Goal: Task Accomplishment & Management: Manage account settings

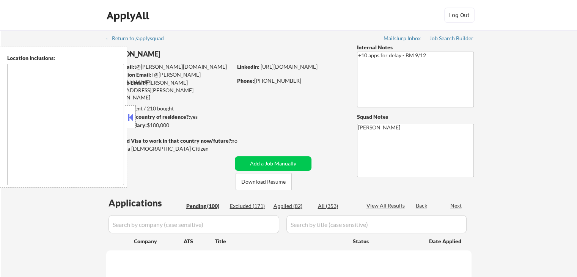
click at [131, 121] on button at bounding box center [130, 117] width 8 height 11
select select ""pending""
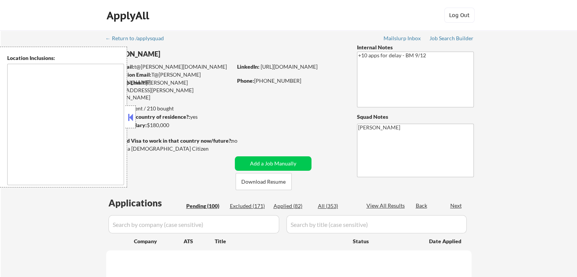
select select ""pending""
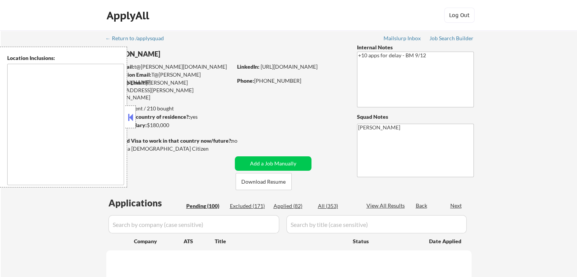
select select ""pending""
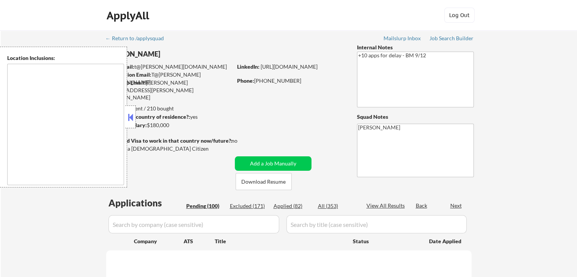
select select ""pending""
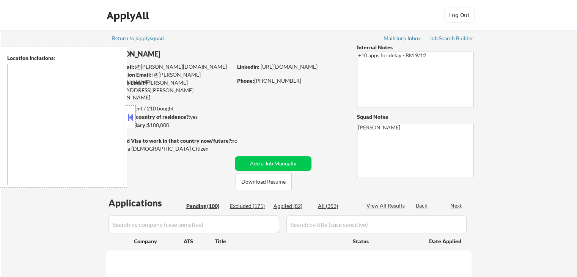
select select ""pending""
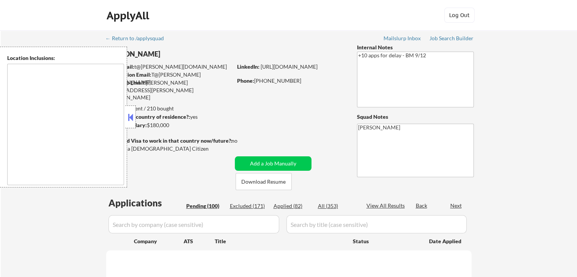
select select ""pending""
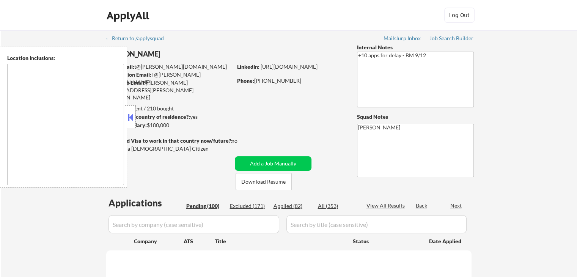
select select ""pending""
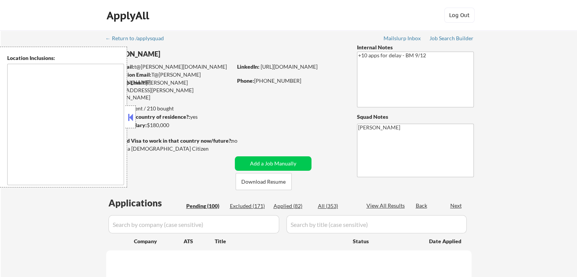
select select ""pending""
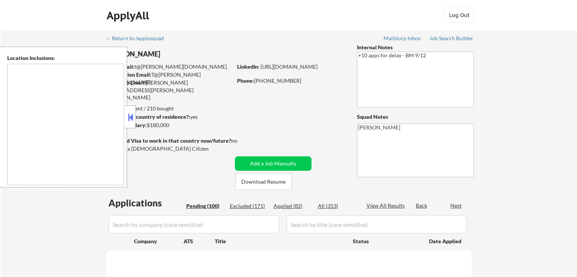
select select ""pending""
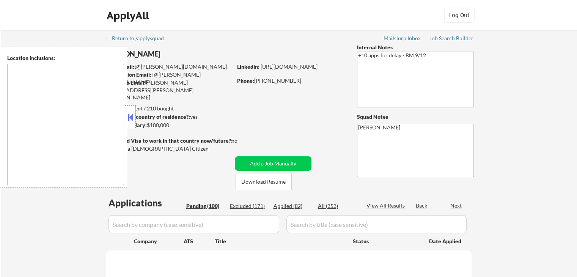
select select ""pending""
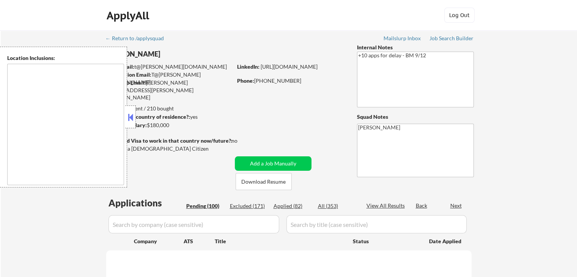
select select ""pending""
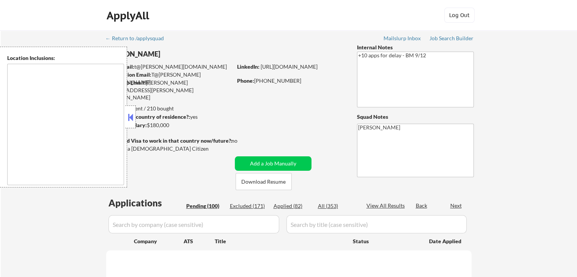
select select ""pending""
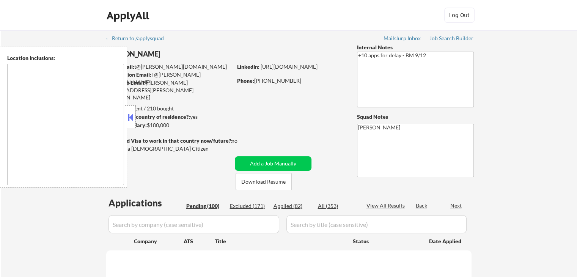
select select ""pending""
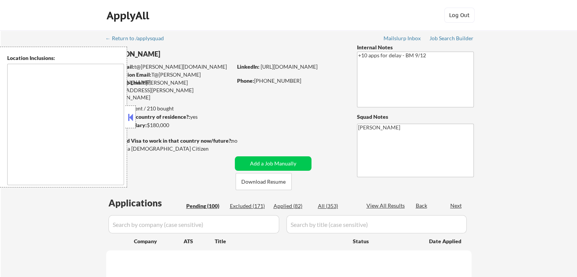
select select ""pending""
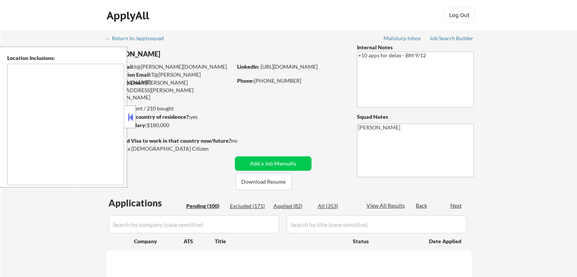
select select ""pending""
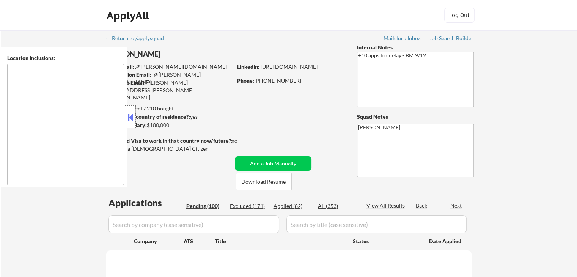
select select ""pending""
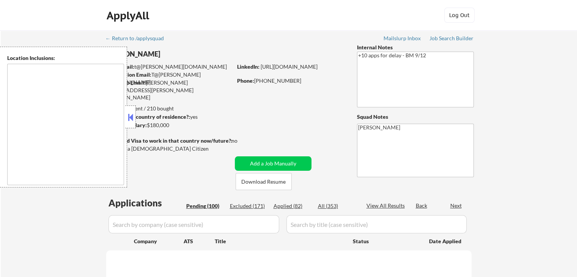
select select ""pending""
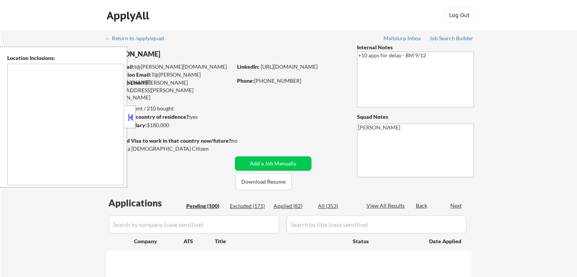
select select ""pending""
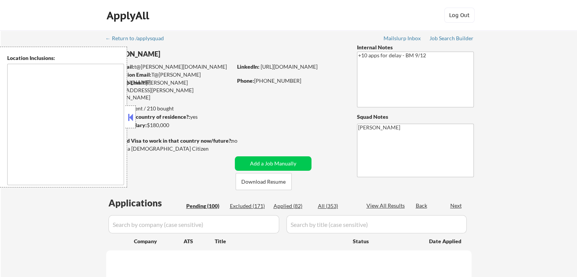
select select ""pending""
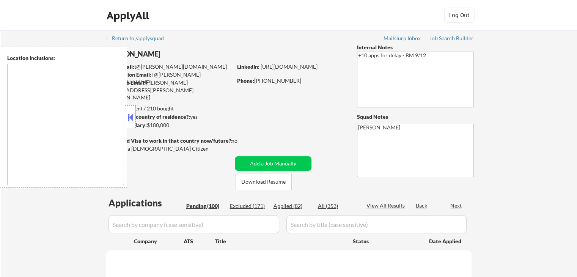
select select ""pending""
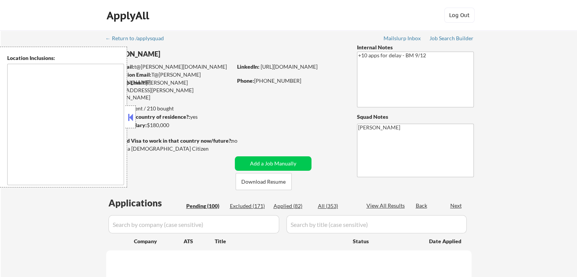
select select ""pending""
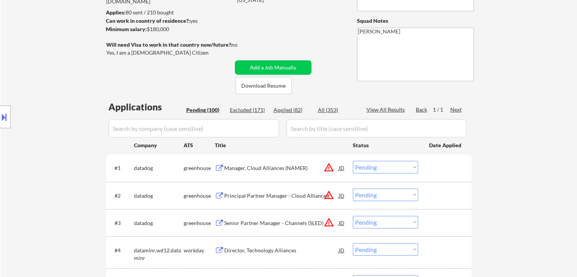
scroll to position [38, 0]
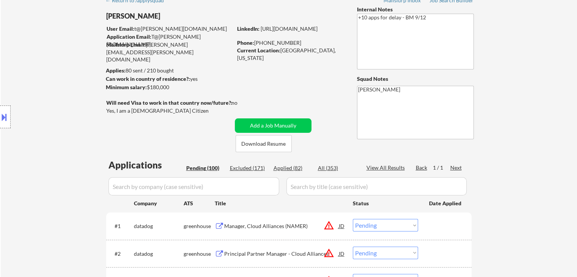
click at [292, 170] on div "Applied (82)" at bounding box center [293, 168] width 38 height 8
select select ""applied""
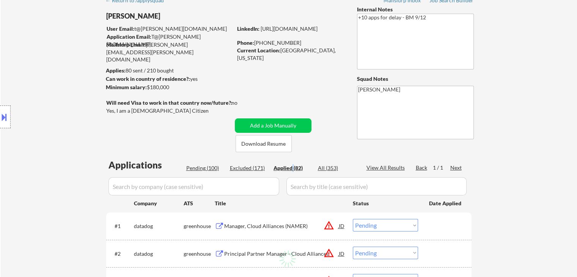
select select ""applied""
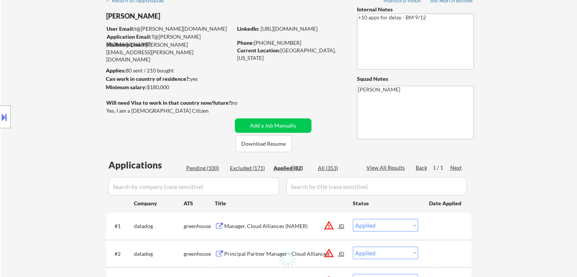
select select ""applied""
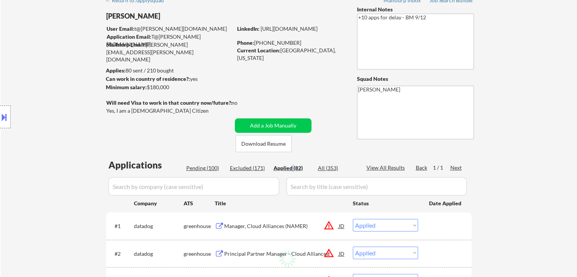
select select ""applied""
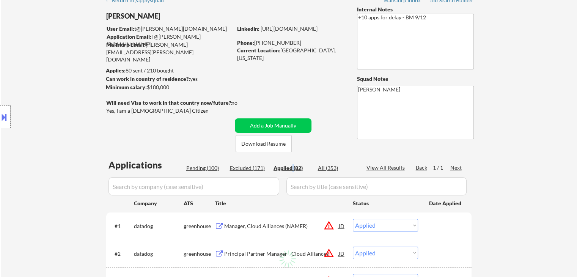
select select ""applied""
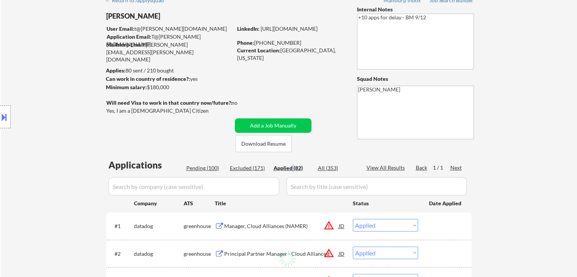
select select ""applied""
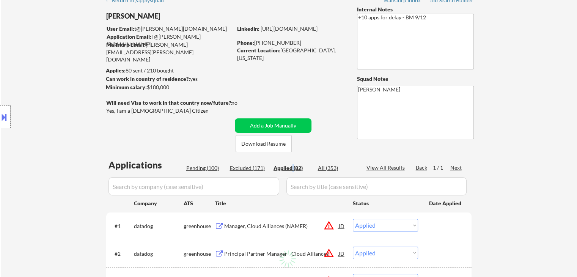
select select ""applied""
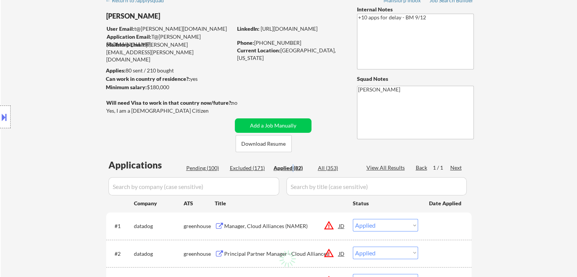
select select ""applied""
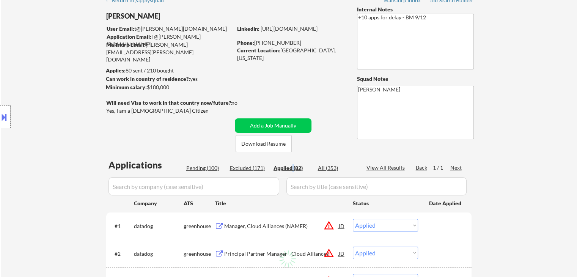
select select ""applied""
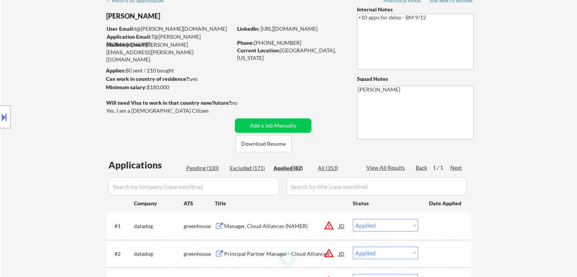
select select ""applied""
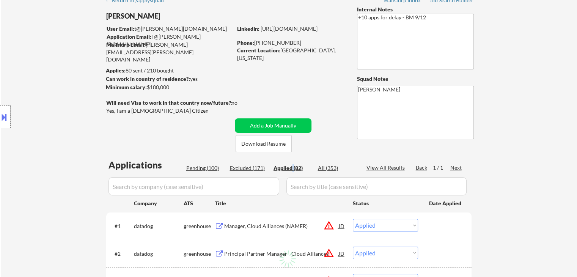
select select ""applied""
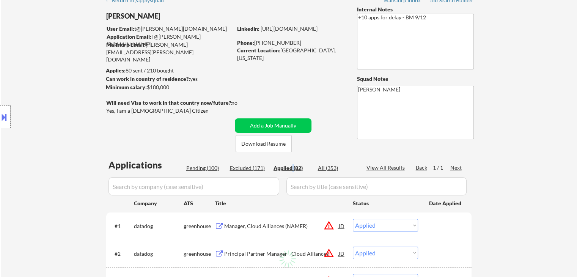
select select ""applied""
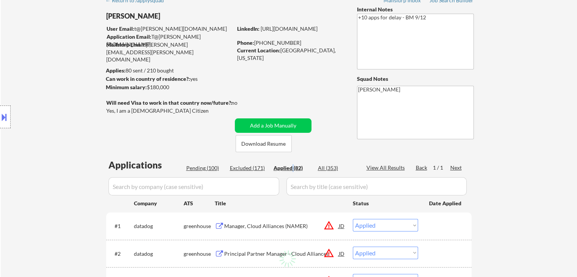
select select ""applied""
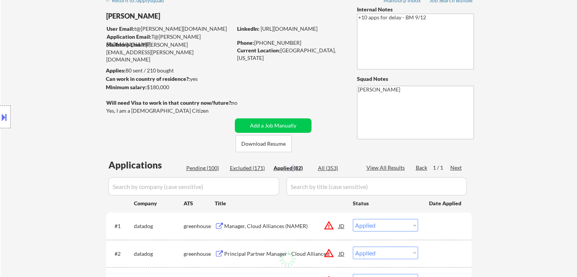
select select ""applied""
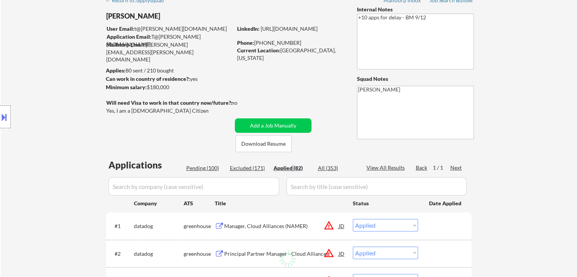
select select ""applied""
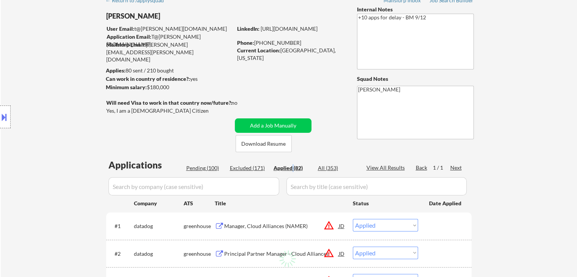
select select ""applied""
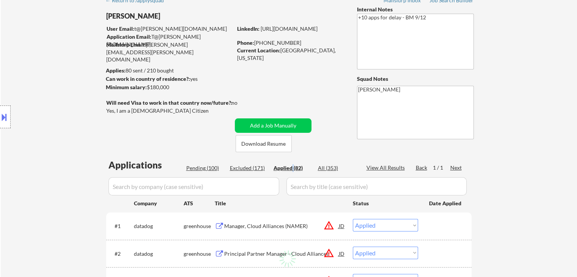
select select ""applied""
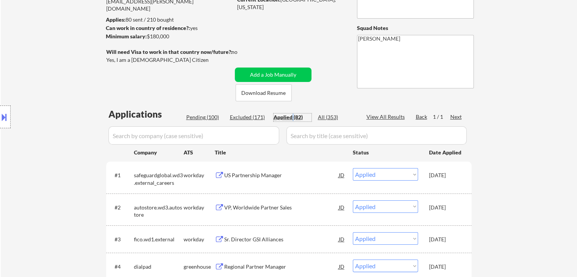
scroll to position [76, 0]
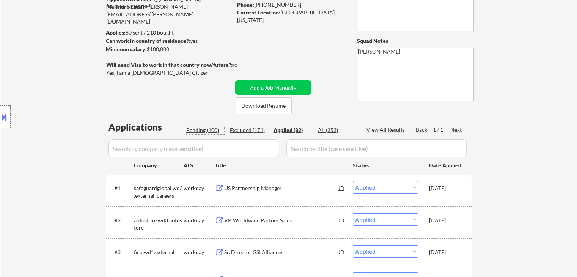
click at [198, 131] on div "Pending (100)" at bounding box center [205, 130] width 38 height 8
select select ""pending""
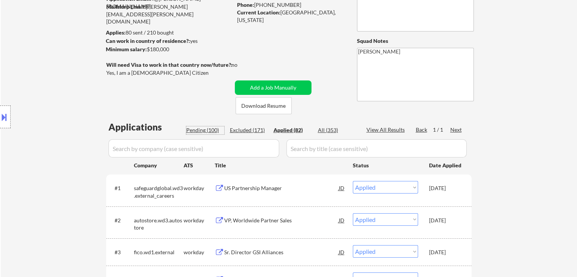
select select ""pending""
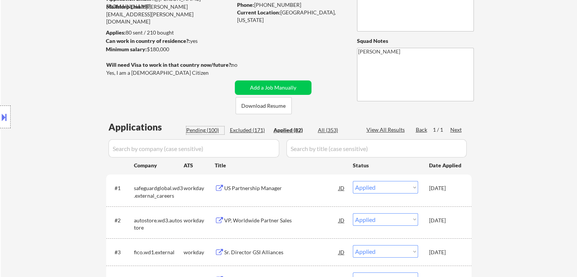
select select ""pending""
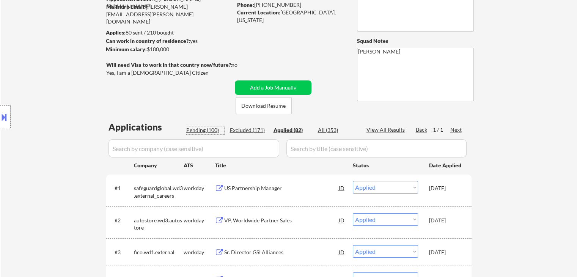
select select ""pending""
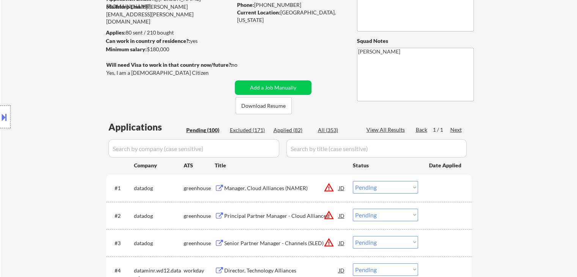
drag, startPoint x: 169, startPoint y: 96, endPoint x: 140, endPoint y: 100, distance: 28.7
drag, startPoint x: 108, startPoint y: 72, endPoint x: 148, endPoint y: 74, distance: 40.3
click at [148, 74] on body "← Return to /applysquad Mailslurp Inbox Job Search Builder [PERSON_NAME] User E…" at bounding box center [288, 62] width 577 height 277
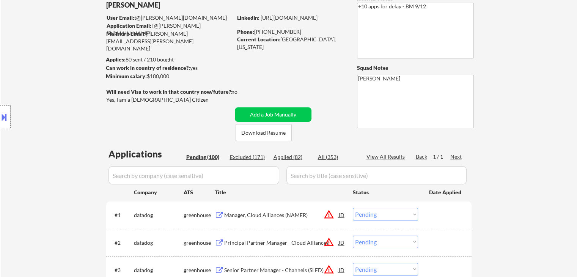
scroll to position [38, 0]
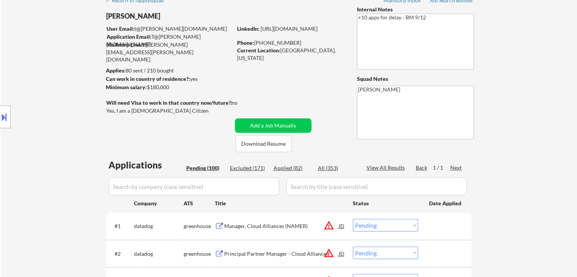
drag, startPoint x: 564, startPoint y: 82, endPoint x: 559, endPoint y: 82, distance: 4.9
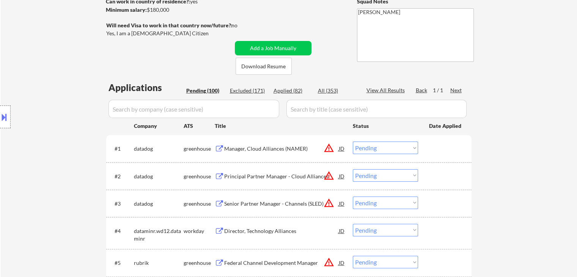
scroll to position [152, 0]
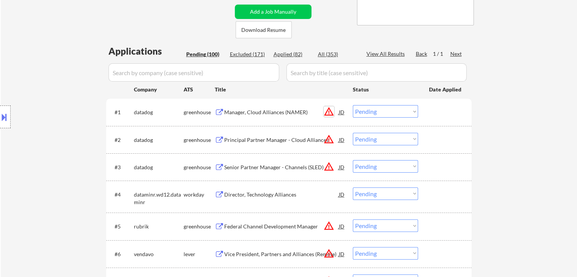
click at [329, 110] on button "warning_amber" at bounding box center [329, 111] width 11 height 11
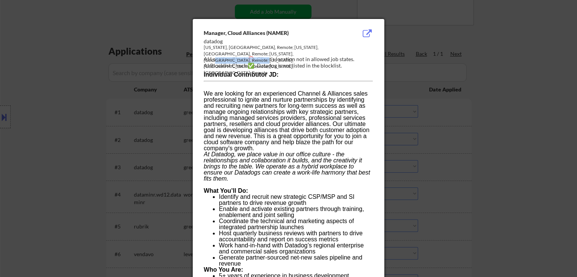
drag, startPoint x: 323, startPoint y: 52, endPoint x: 272, endPoint y: 53, distance: 50.5
click at [272, 53] on div "[US_STATE], [GEOGRAPHIC_DATA], Remote; [US_STATE], [GEOGRAPHIC_DATA], Remote; […" at bounding box center [269, 60] width 131 height 32
click at [452, 86] on div at bounding box center [288, 138] width 577 height 277
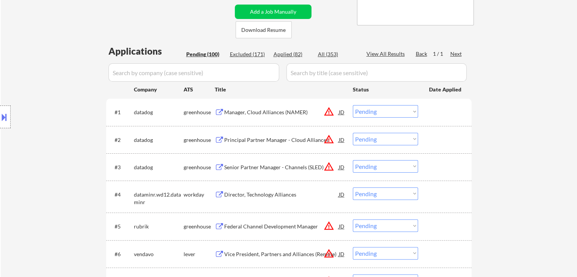
click at [271, 114] on div "Manager, Cloud Alliances (NAMER)" at bounding box center [281, 113] width 115 height 8
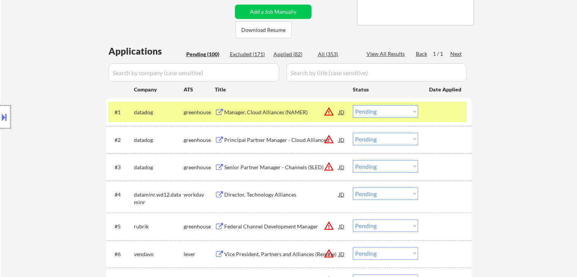
click at [10, 108] on div at bounding box center [5, 117] width 11 height 23
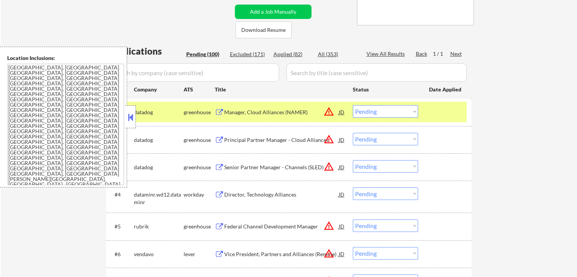
drag, startPoint x: 127, startPoint y: 118, endPoint x: 127, endPoint y: 126, distance: 8.7
click at [127, 117] on button at bounding box center [130, 117] width 8 height 11
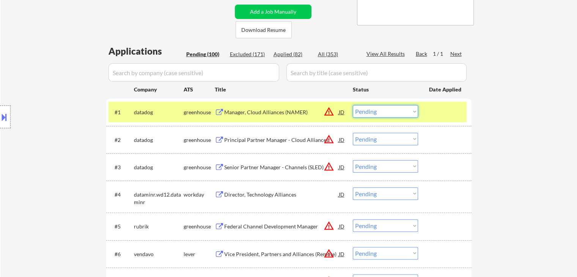
click at [410, 113] on select "Choose an option... Pending Applied Excluded (Questions) Excluded (Expired) Exc…" at bounding box center [385, 111] width 65 height 13
click at [353, 105] on select "Choose an option... Pending Applied Excluded (Questions) Excluded (Expired) Exc…" at bounding box center [385, 111] width 65 height 13
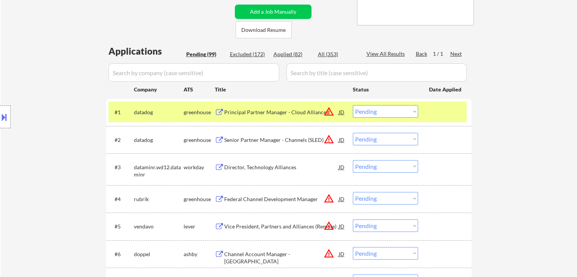
click at [279, 112] on div "Principal Partner Manager - Cloud Alliances" at bounding box center [281, 113] width 115 height 8
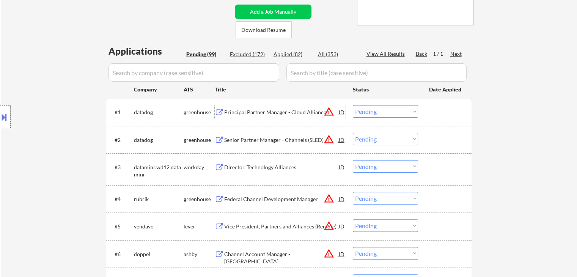
click at [394, 113] on select "Choose an option... Pending Applied Excluded (Questions) Excluded (Expired) Exc…" at bounding box center [385, 111] width 65 height 13
click at [353, 105] on select "Choose an option... Pending Applied Excluded (Questions) Excluded (Expired) Exc…" at bounding box center [385, 111] width 65 height 13
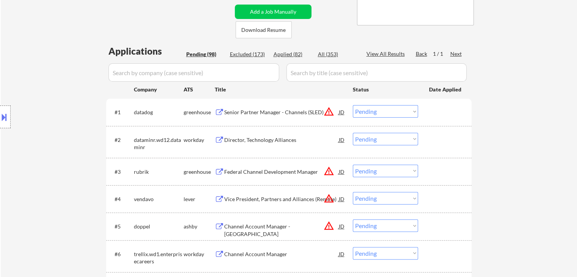
click at [251, 110] on div "Senior Partner Manager - Channels (SLED)" at bounding box center [281, 113] width 115 height 8
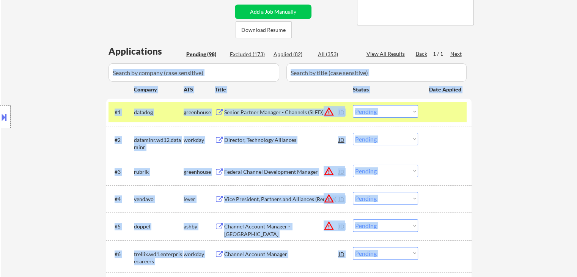
drag, startPoint x: 471, startPoint y: 52, endPoint x: 104, endPoint y: 52, distance: 367.1
click at [78, 72] on div "Location Inclusions: [GEOGRAPHIC_DATA], [GEOGRAPHIC_DATA] [GEOGRAPHIC_DATA], [G…" at bounding box center [68, 117] width 136 height 141
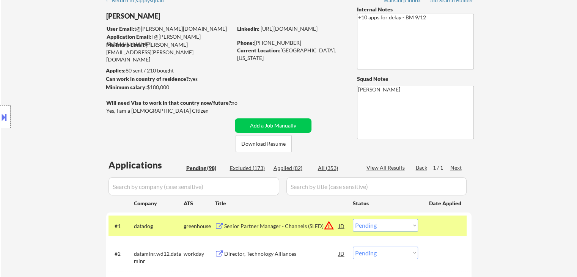
scroll to position [0, 0]
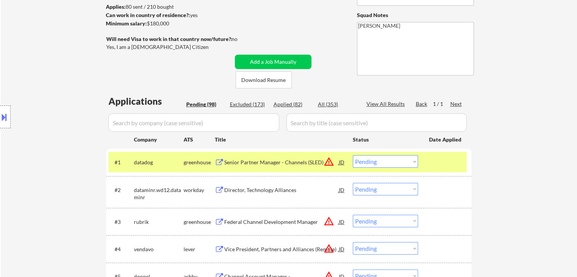
scroll to position [114, 0]
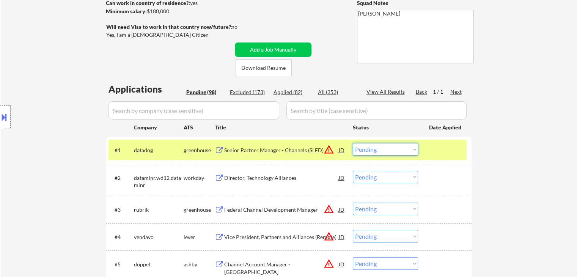
click at [397, 152] on select "Choose an option... Pending Applied Excluded (Questions) Excluded (Expired) Exc…" at bounding box center [385, 149] width 65 height 13
click at [353, 143] on select "Choose an option... Pending Applied Excluded (Questions) Excluded (Expired) Exc…" at bounding box center [385, 149] width 65 height 13
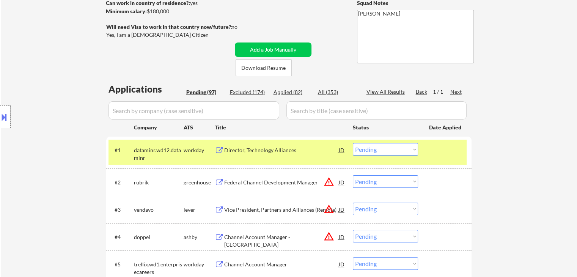
click at [271, 154] on div "Director, Technology Alliances" at bounding box center [281, 150] width 115 height 14
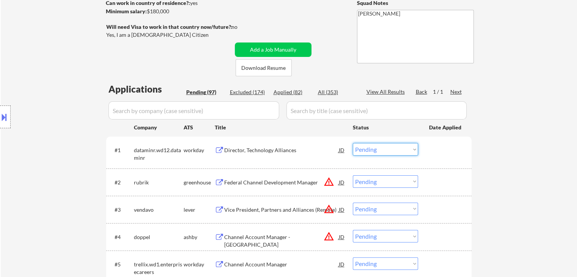
click at [389, 150] on select "Choose an option... Pending Applied Excluded (Questions) Excluded (Expired) Exc…" at bounding box center [385, 149] width 65 height 13
click at [353, 143] on select "Choose an option... Pending Applied Excluded (Questions) Excluded (Expired) Exc…" at bounding box center [385, 149] width 65 height 13
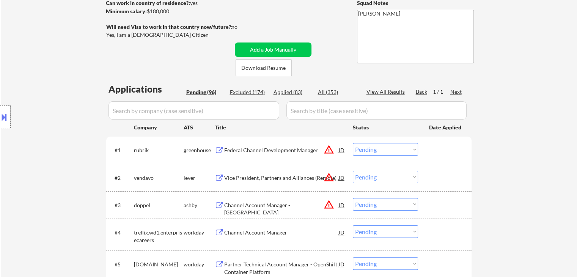
click at [80, 82] on div "Location Inclusions: [GEOGRAPHIC_DATA], [GEOGRAPHIC_DATA] [GEOGRAPHIC_DATA], [G…" at bounding box center [68, 117] width 136 height 141
click at [331, 149] on button "warning_amber" at bounding box center [329, 149] width 11 height 11
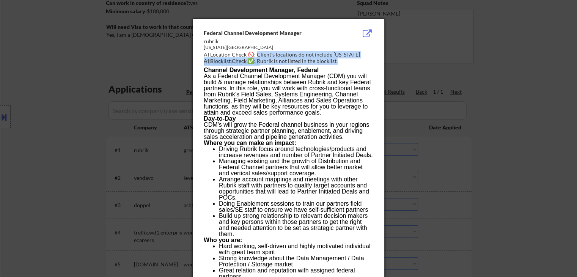
drag, startPoint x: 257, startPoint y: 55, endPoint x: 239, endPoint y: 83, distance: 33.4
click at [375, 57] on div "Federal Channel Development Manager rubrik [US_STATE] [GEOGRAPHIC_DATA] AI Loca…" at bounding box center [290, 47] width 173 height 36
click at [256, 54] on div "AI Location Check 🚫: Client's locations do not include [US_STATE][GEOGRAPHIC_DA…" at bounding box center [290, 58] width 173 height 15
drag, startPoint x: 257, startPoint y: 54, endPoint x: 370, endPoint y: 55, distance: 113.1
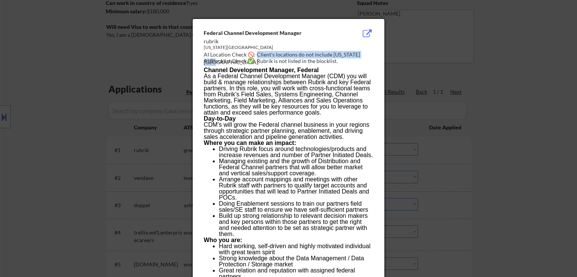
click at [372, 55] on div "AI Location Check 🚫: Client's locations do not include [US_STATE][GEOGRAPHIC_DA…" at bounding box center [290, 58] width 173 height 15
click at [571, 120] on div at bounding box center [288, 138] width 577 height 277
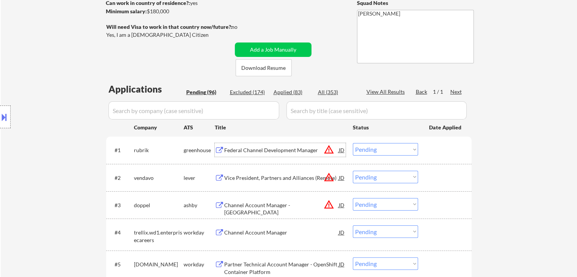
click at [255, 151] on div "Federal Channel Development Manager" at bounding box center [281, 151] width 115 height 8
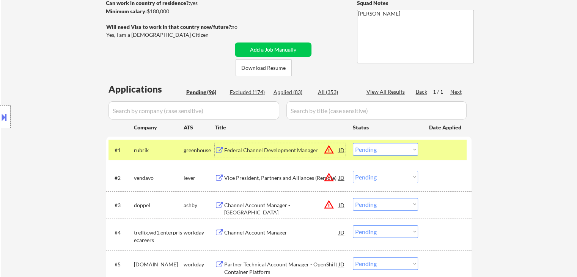
scroll to position [152, 0]
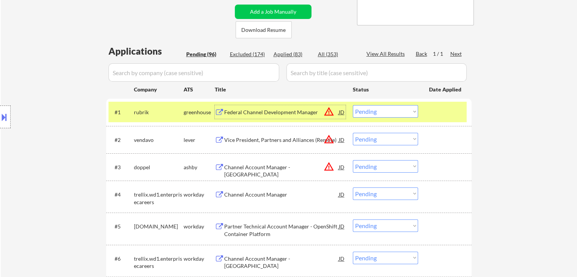
click at [386, 113] on select "Choose an option... Pending Applied Excluded (Questions) Excluded (Expired) Exc…" at bounding box center [385, 111] width 65 height 13
click at [353, 105] on select "Choose an option... Pending Applied Excluded (Questions) Excluded (Expired) Exc…" at bounding box center [385, 111] width 65 height 13
click at [329, 109] on button "warning_amber" at bounding box center [329, 111] width 11 height 11
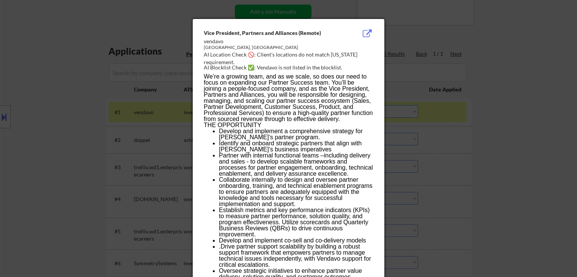
click at [472, 73] on div at bounding box center [288, 138] width 577 height 277
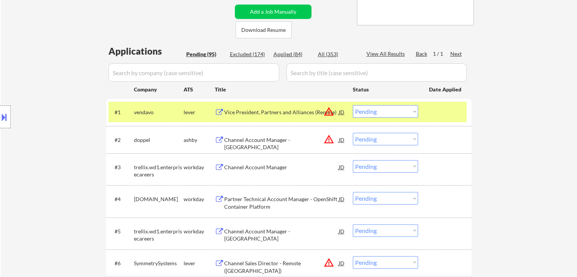
click at [254, 110] on div "Vice President, Partners and Alliances (Remote)" at bounding box center [281, 113] width 115 height 8
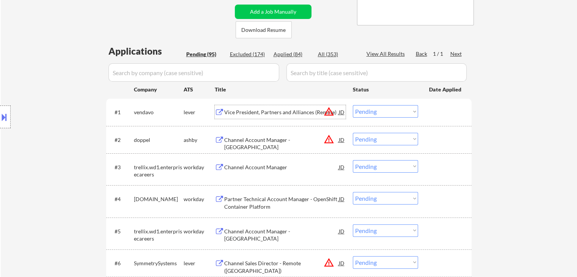
click at [0, 121] on div at bounding box center [5, 117] width 11 height 23
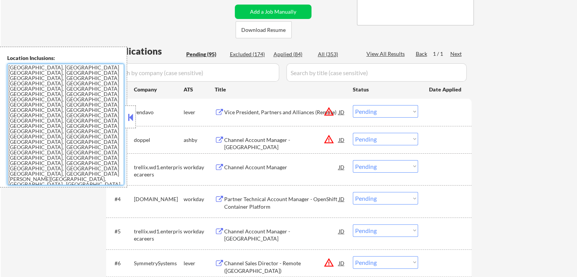
drag, startPoint x: 93, startPoint y: 160, endPoint x: 0, endPoint y: 59, distance: 137.6
click at [0, 59] on div "Location Inclusions: [GEOGRAPHIC_DATA], [GEOGRAPHIC_DATA] [GEOGRAPHIC_DATA], [G…" at bounding box center [63, 117] width 127 height 141
click at [93, 172] on textarea "[GEOGRAPHIC_DATA], [GEOGRAPHIC_DATA] [GEOGRAPHIC_DATA], [GEOGRAPHIC_DATA] [GEOG…" at bounding box center [65, 124] width 117 height 121
click at [94, 163] on textarea "[GEOGRAPHIC_DATA], [GEOGRAPHIC_DATA] [GEOGRAPHIC_DATA], [GEOGRAPHIC_DATA] [GEOG…" at bounding box center [65, 124] width 117 height 121
drag, startPoint x: 128, startPoint y: 119, endPoint x: 188, endPoint y: 93, distance: 64.8
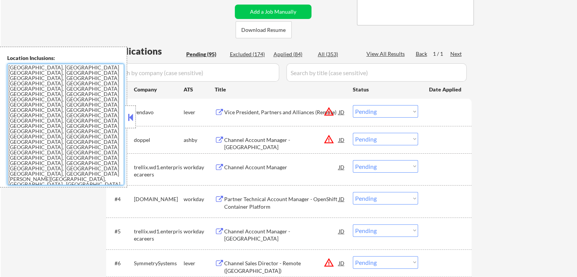
click at [128, 118] on button at bounding box center [130, 117] width 8 height 11
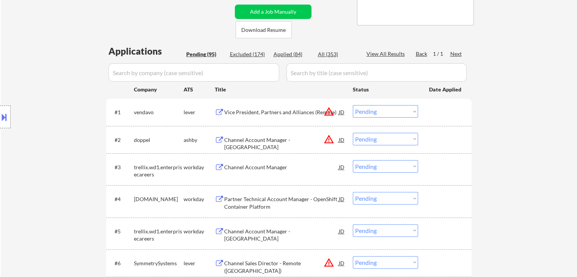
click at [276, 55] on div "Applied (84)" at bounding box center [293, 54] width 38 height 8
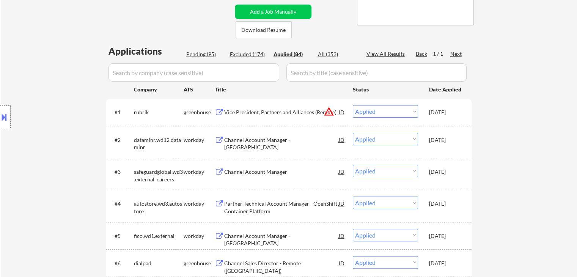
click at [46, 91] on div "Location Inclusions: [GEOGRAPHIC_DATA], [GEOGRAPHIC_DATA] [GEOGRAPHIC_DATA], [G…" at bounding box center [68, 117] width 136 height 141
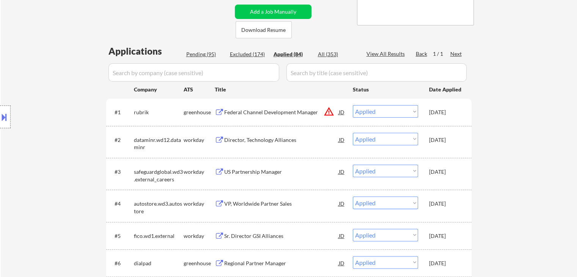
click at [200, 56] on div "Pending (95)" at bounding box center [205, 54] width 38 height 8
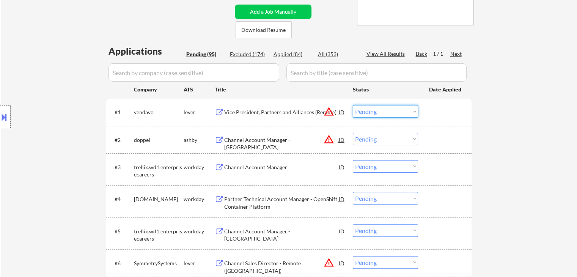
drag, startPoint x: 384, startPoint y: 112, endPoint x: 384, endPoint y: 116, distance: 4.2
click at [384, 112] on select "Choose an option... Pending Applied Excluded (Questions) Excluded (Expired) Exc…" at bounding box center [385, 111] width 65 height 13
click at [353, 105] on select "Choose an option... Pending Applied Excluded (Questions) Excluded (Expired) Exc…" at bounding box center [385, 111] width 65 height 13
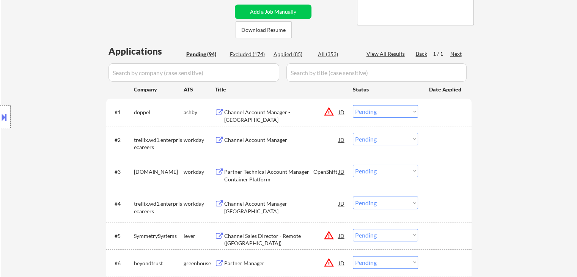
click at [332, 113] on button "warning_amber" at bounding box center [329, 111] width 11 height 11
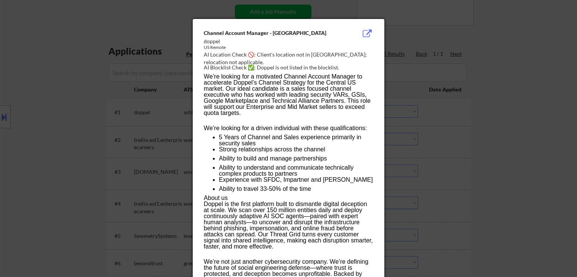
click at [480, 61] on div at bounding box center [288, 138] width 577 height 277
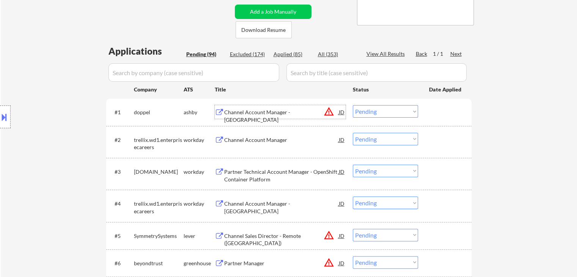
click at [244, 112] on div "Channel Account Manager - [GEOGRAPHIC_DATA]" at bounding box center [281, 116] width 115 height 15
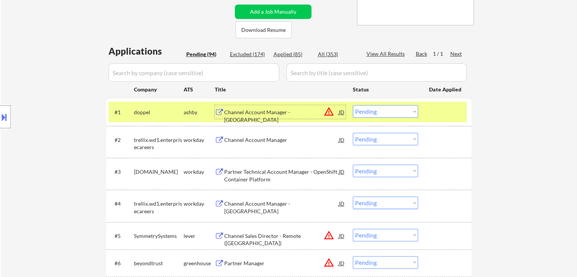
click at [259, 113] on div "Channel Account Manager - [GEOGRAPHIC_DATA]" at bounding box center [281, 116] width 115 height 15
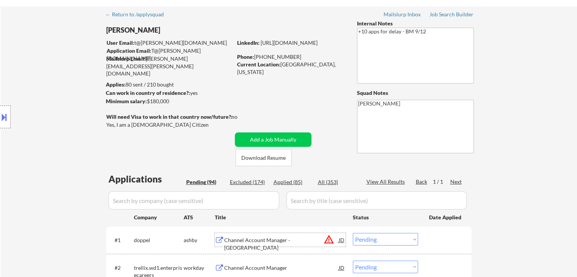
scroll to position [0, 0]
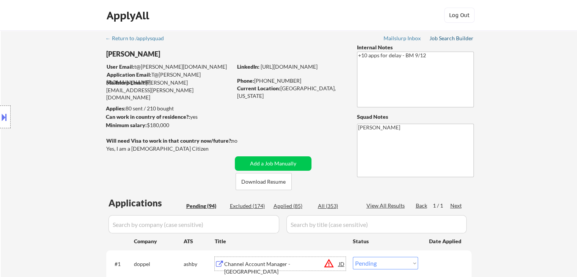
click at [447, 37] on div "Job Search Builder" at bounding box center [452, 38] width 44 height 5
click at [449, 39] on div "Job Search Builder" at bounding box center [452, 38] width 44 height 5
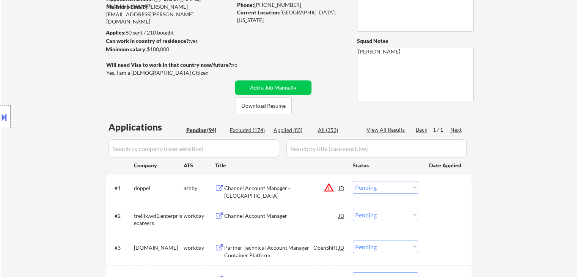
scroll to position [114, 0]
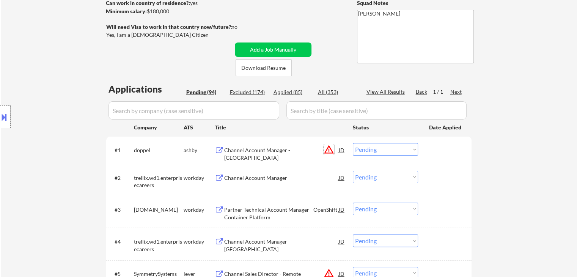
click at [330, 153] on button "warning_amber" at bounding box center [329, 149] width 11 height 11
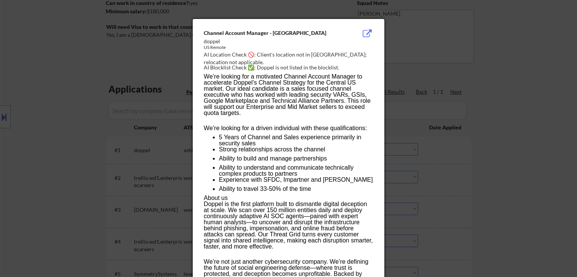
click at [561, 80] on div at bounding box center [288, 138] width 577 height 277
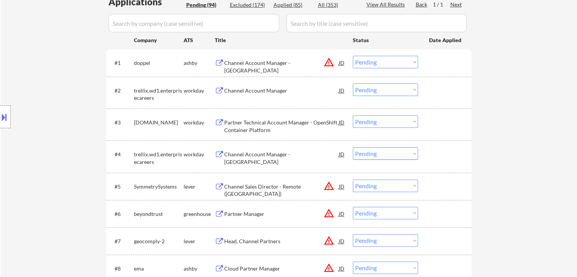
scroll to position [228, 0]
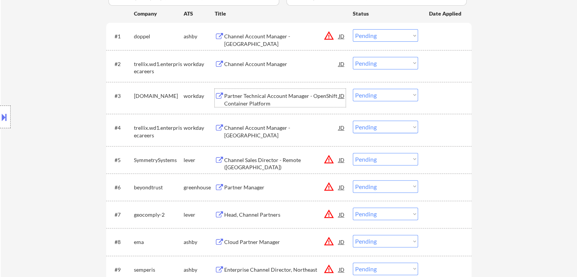
drag, startPoint x: 260, startPoint y: 105, endPoint x: 251, endPoint y: 104, distance: 9.2
click at [260, 105] on div "Partner Technical Account Manager - OpenShift Container Platform" at bounding box center [281, 99] width 115 height 15
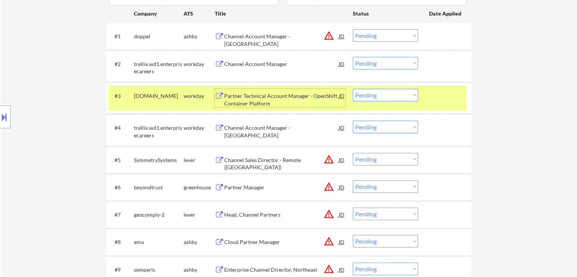
click at [238, 60] on div "Channel Account Manager" at bounding box center [281, 64] width 115 height 8
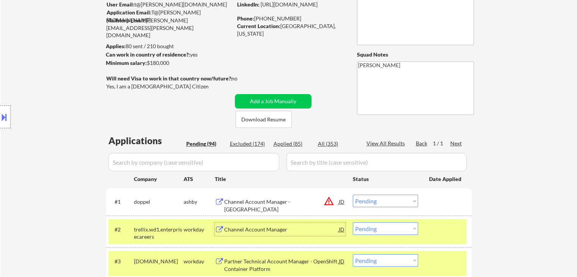
scroll to position [0, 0]
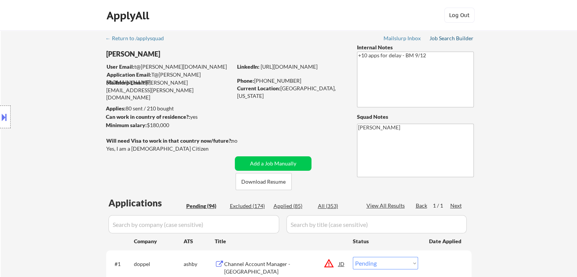
drag, startPoint x: 451, startPoint y: 39, endPoint x: 449, endPoint y: 46, distance: 7.7
click at [451, 39] on div "Job Search Builder" at bounding box center [452, 38] width 44 height 5
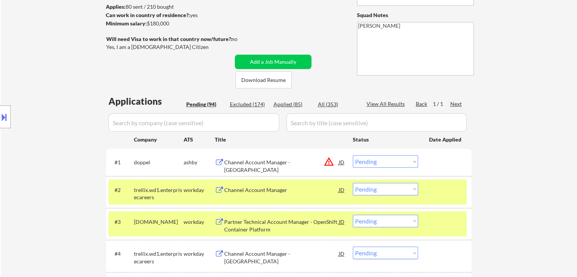
scroll to position [152, 0]
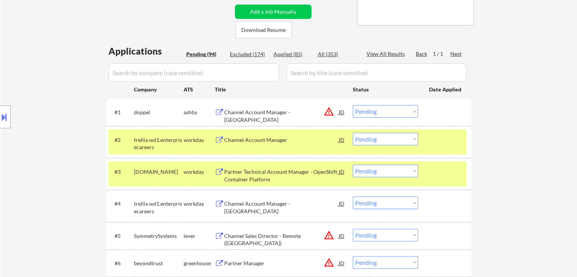
click at [394, 115] on select "Choose an option... Pending Applied Excluded (Questions) Excluded (Expired) Exc…" at bounding box center [385, 111] width 65 height 13
click at [353, 105] on select "Choose an option... Pending Applied Excluded (Questions) Excluded (Expired) Exc…" at bounding box center [385, 111] width 65 height 13
drag, startPoint x: 407, startPoint y: 139, endPoint x: 408, endPoint y: 143, distance: 4.8
click at [407, 138] on select "Choose an option... Pending Applied Excluded (Questions) Excluded (Expired) Exc…" at bounding box center [385, 139] width 65 height 13
click at [353, 133] on select "Choose an option... Pending Applied Excluded (Questions) Excluded (Expired) Exc…" at bounding box center [385, 139] width 65 height 13
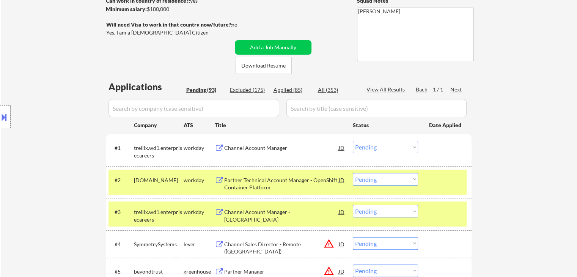
scroll to position [90, 0]
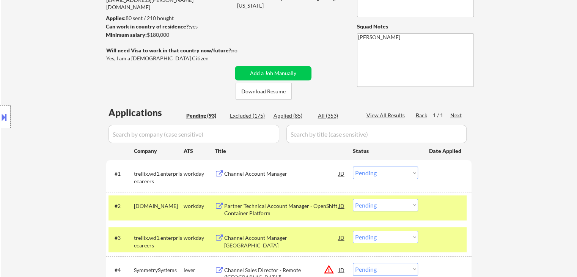
click at [375, 173] on select "Choose an option... Pending Applied Excluded (Questions) Excluded (Expired) Exc…" at bounding box center [385, 173] width 65 height 13
click at [353, 167] on select "Choose an option... Pending Applied Excluded (Questions) Excluded (Expired) Exc…" at bounding box center [385, 173] width 65 height 13
drag, startPoint x: 560, startPoint y: 152, endPoint x: 484, endPoint y: 150, distance: 76.3
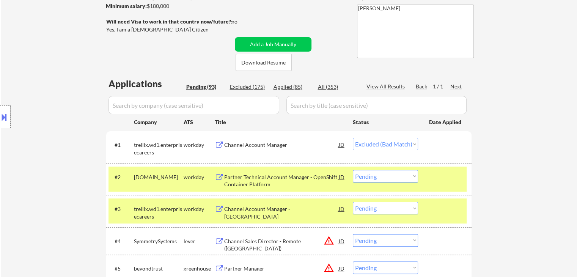
scroll to position [166, 0]
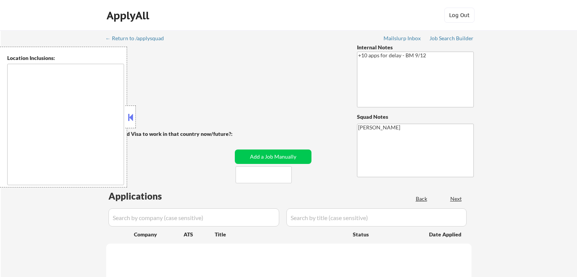
scroll to position [197, 0]
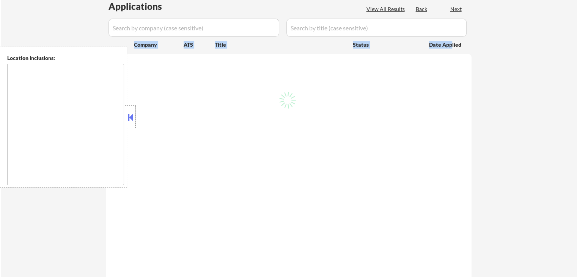
drag, startPoint x: 214, startPoint y: 42, endPoint x: 451, endPoint y: 41, distance: 236.9
click at [451, 41] on div "Company ATS Title Status Date Applied" at bounding box center [289, 45] width 348 height 14
click at [130, 120] on button at bounding box center [130, 117] width 8 height 11
select select ""pending""
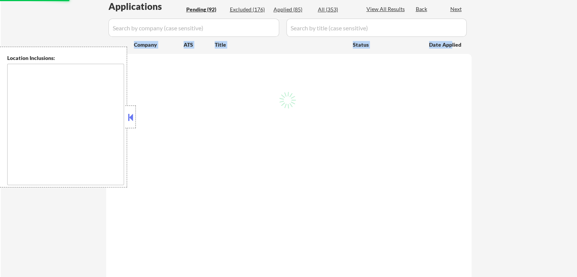
select select ""pending""
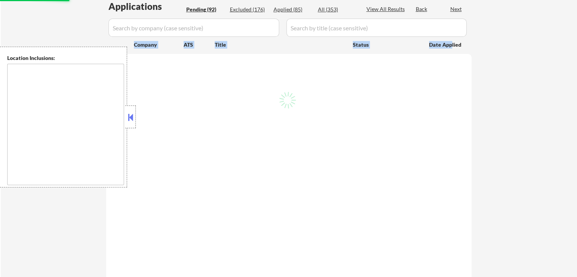
select select ""pending""
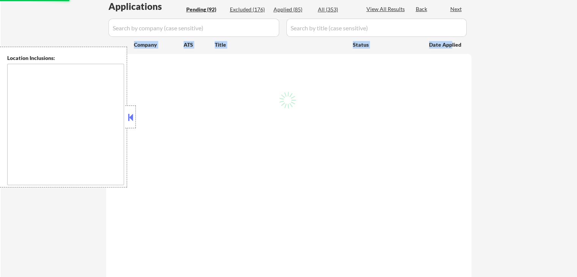
select select ""pending""
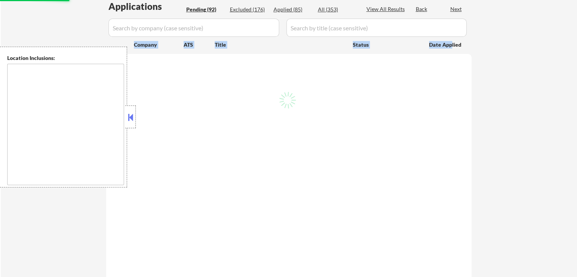
select select ""pending""
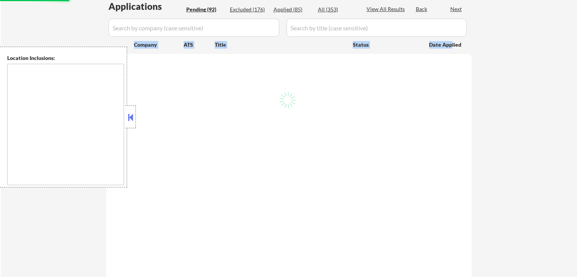
select select ""pending""
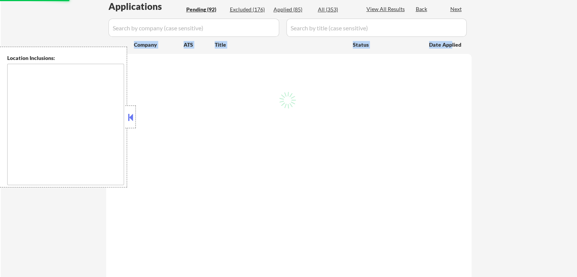
select select ""pending""
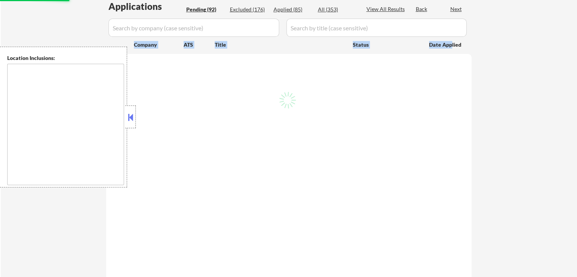
select select ""pending""
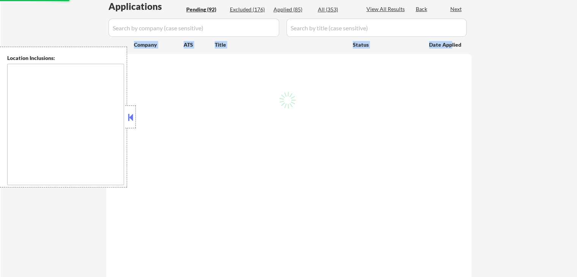
select select ""pending""
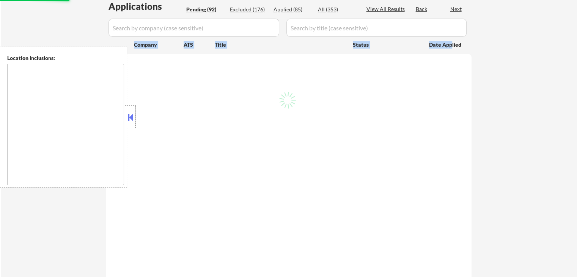
select select ""pending""
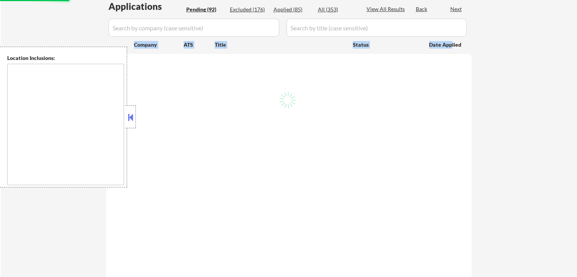
select select ""pending""
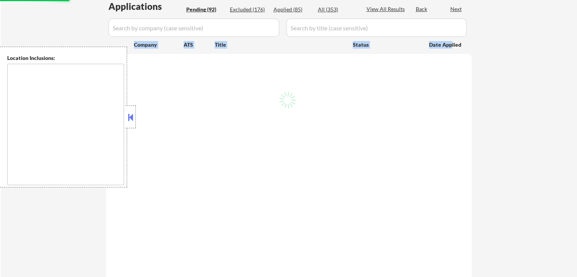
select select ""pending""
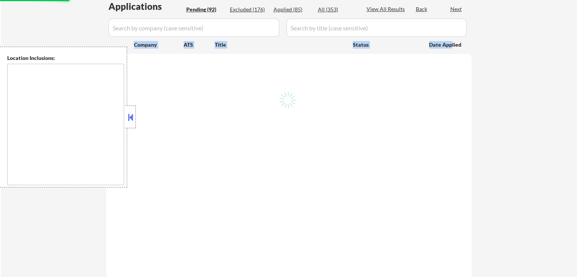
select select ""pending""
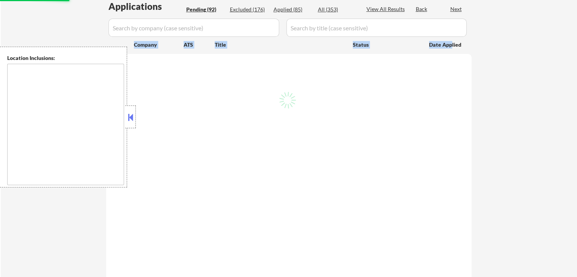
select select ""pending""
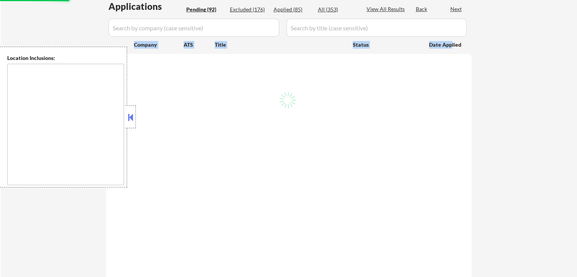
select select ""pending""
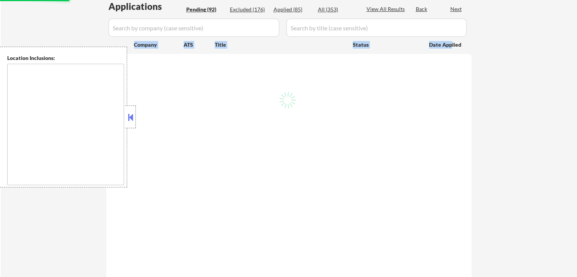
select select ""pending""
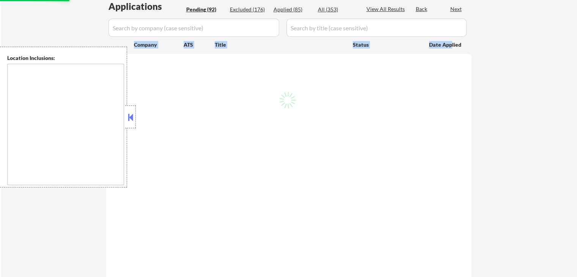
select select ""pending""
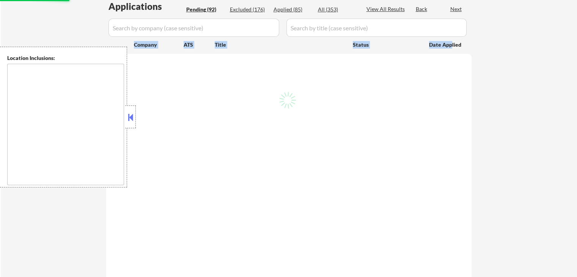
select select ""pending""
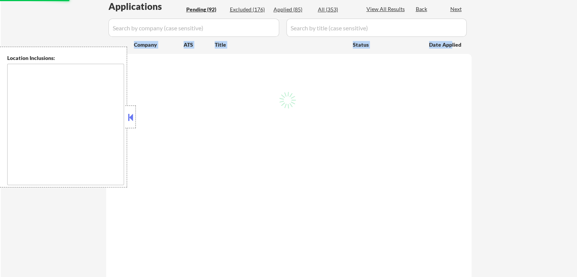
select select ""pending""
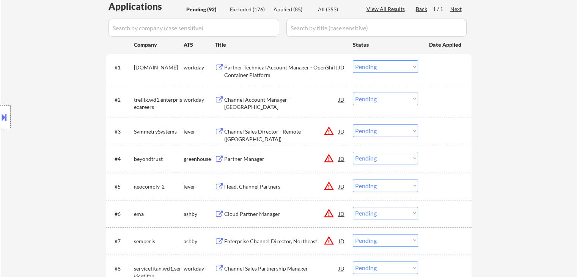
click at [99, 62] on div "Location Inclusions: [GEOGRAPHIC_DATA], [GEOGRAPHIC_DATA] [GEOGRAPHIC_DATA], [G…" at bounding box center [68, 117] width 136 height 141
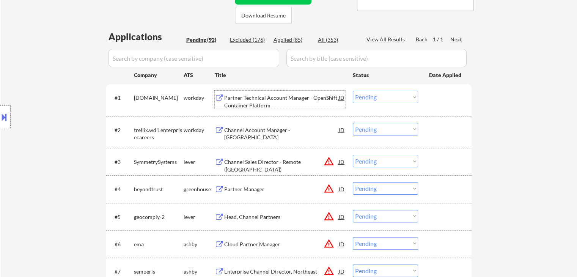
click at [262, 103] on div "Partner Technical Account Manager - OpenShift Container Platform" at bounding box center [281, 101] width 115 height 15
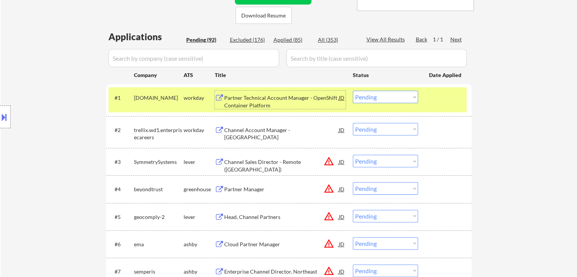
click at [386, 97] on select "Choose an option... Pending Applied Excluded (Questions) Excluded (Expired) Exc…" at bounding box center [385, 97] width 65 height 13
click at [353, 91] on select "Choose an option... Pending Applied Excluded (Questions) Excluded (Expired) Exc…" at bounding box center [385, 97] width 65 height 13
select select ""pending""
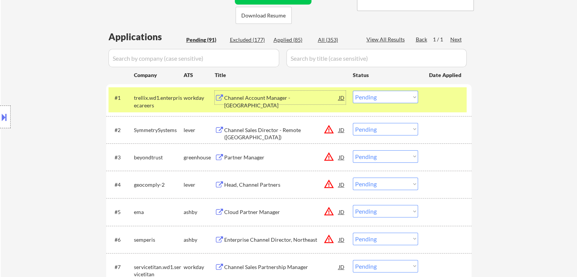
click at [273, 99] on div "Channel Account Manager - [GEOGRAPHIC_DATA]" at bounding box center [281, 101] width 115 height 15
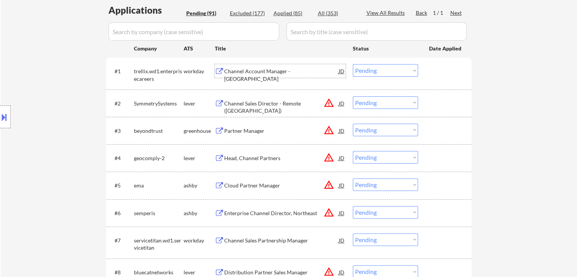
scroll to position [204, 0]
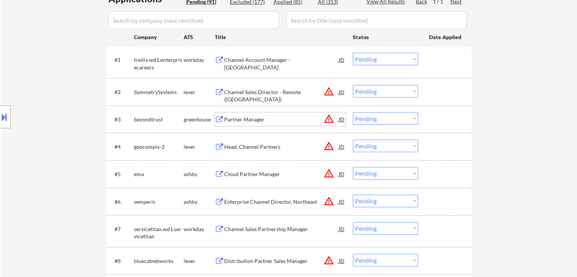
click at [321, 119] on div "Partner Manager" at bounding box center [281, 120] width 115 height 8
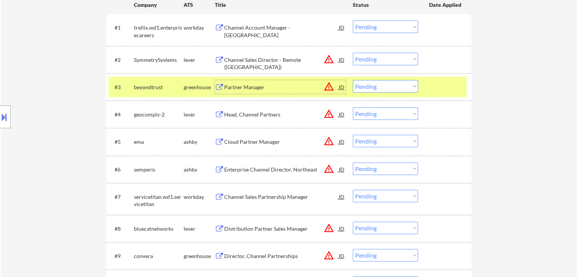
scroll to position [280, 0]
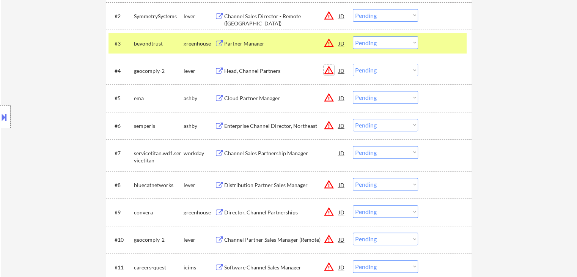
click at [329, 73] on button "warning_amber" at bounding box center [329, 70] width 11 height 11
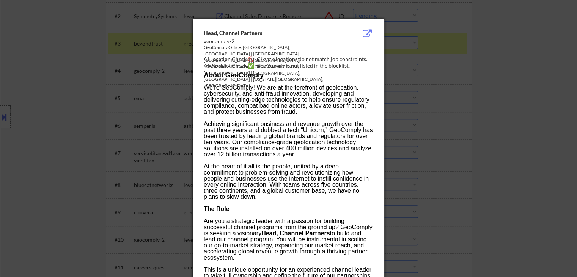
drag, startPoint x: 496, startPoint y: 81, endPoint x: 428, endPoint y: 85, distance: 67.7
click at [496, 80] on div at bounding box center [288, 138] width 577 height 277
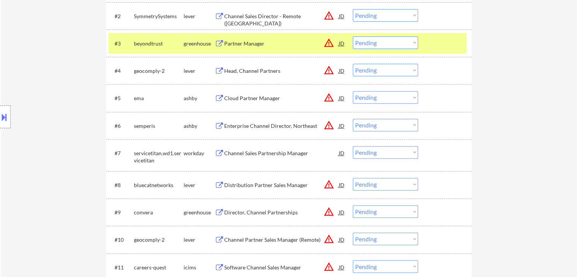
click at [259, 69] on div "Head, Channel Partners" at bounding box center [281, 71] width 115 height 8
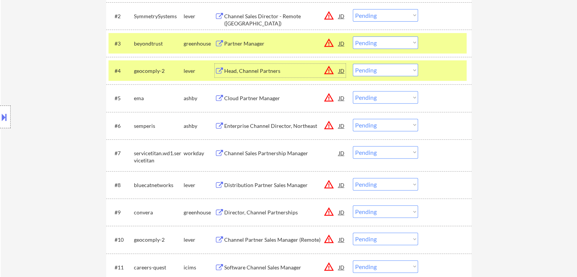
click at [329, 70] on button "warning_amber" at bounding box center [329, 70] width 11 height 11
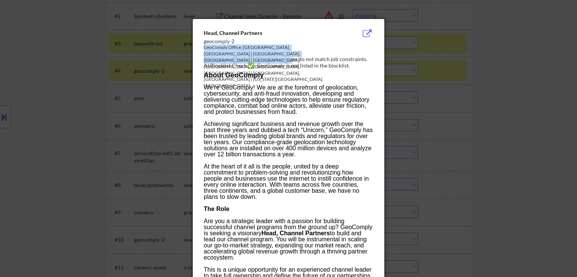
drag, startPoint x: 210, startPoint y: 49, endPoint x: 323, endPoint y: 55, distance: 114.0
click at [323, 55] on div "GeoComply Office: Vancouver, BC | Toronto, ON | Montreal, QC | Seattle, WA | La…" at bounding box center [269, 66] width 131 height 45
click at [514, 53] on div at bounding box center [288, 138] width 577 height 277
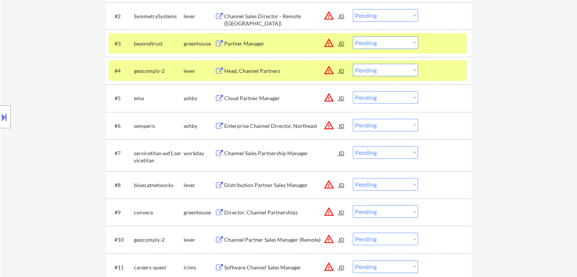
click at [331, 101] on button "warning_amber" at bounding box center [329, 97] width 11 height 11
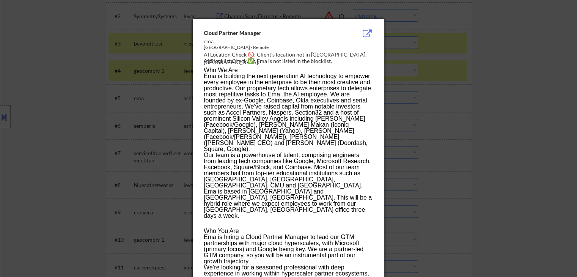
click at [512, 101] on div at bounding box center [288, 138] width 577 height 277
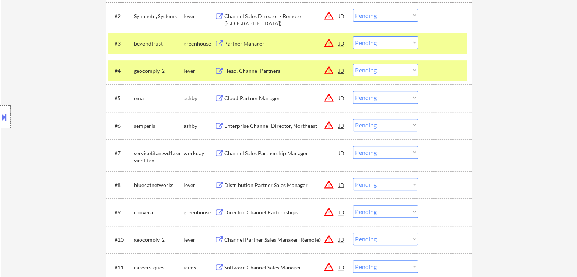
click at [247, 99] on div "Cloud Partner Manager" at bounding box center [281, 99] width 115 height 8
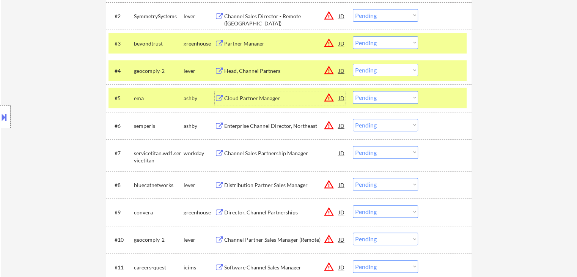
click at [0, 114] on button at bounding box center [4, 117] width 8 height 13
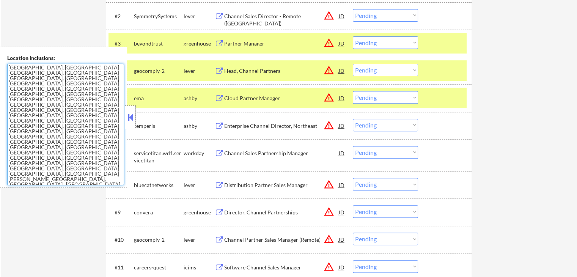
drag, startPoint x: 57, startPoint y: 123, endPoint x: 0, endPoint y: 46, distance: 96.2
drag, startPoint x: 132, startPoint y: 121, endPoint x: 124, endPoint y: 125, distance: 9.2
click at [132, 120] on button at bounding box center [130, 117] width 8 height 11
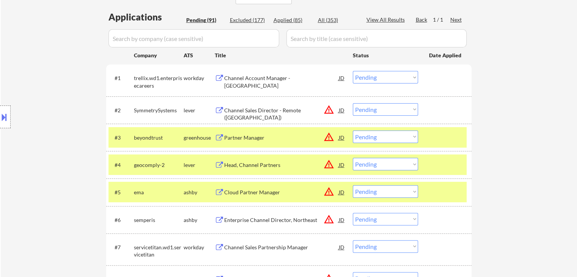
scroll to position [204, 0]
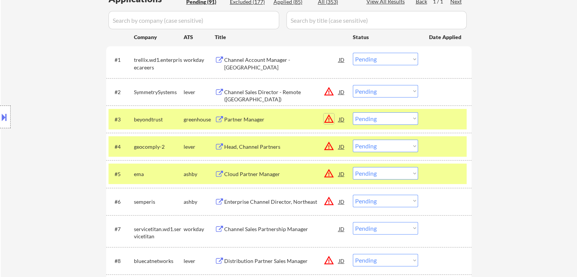
click at [333, 120] on button "warning_amber" at bounding box center [329, 119] width 11 height 11
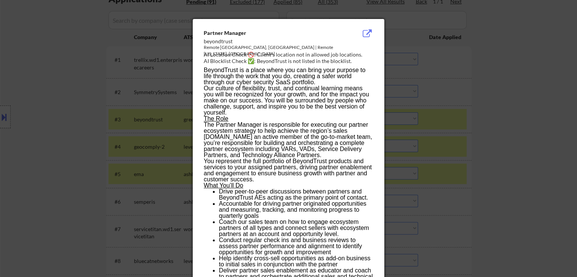
click at [528, 87] on div at bounding box center [288, 138] width 577 height 277
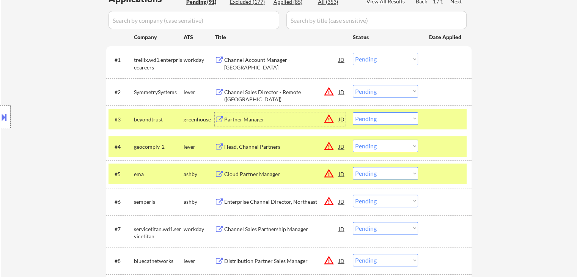
click at [251, 119] on div "Partner Manager" at bounding box center [281, 120] width 115 height 8
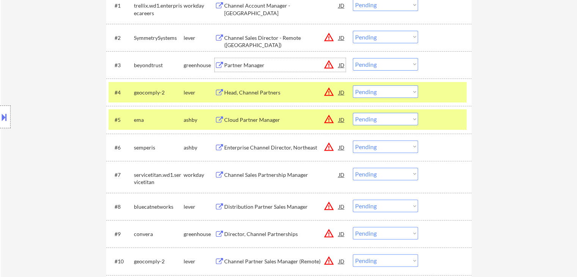
scroll to position [242, 0]
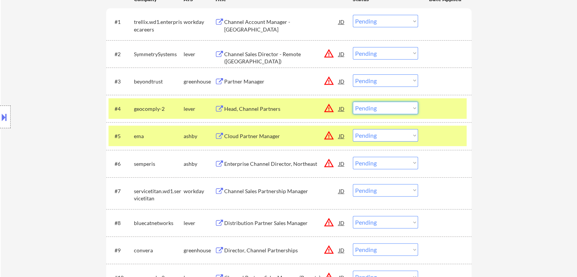
click at [372, 109] on select "Choose an option... Pending Applied Excluded (Questions) Excluded (Expired) Exc…" at bounding box center [385, 108] width 65 height 13
click at [353, 102] on select "Choose an option... Pending Applied Excluded (Questions) Excluded (Expired) Exc…" at bounding box center [385, 108] width 65 height 13
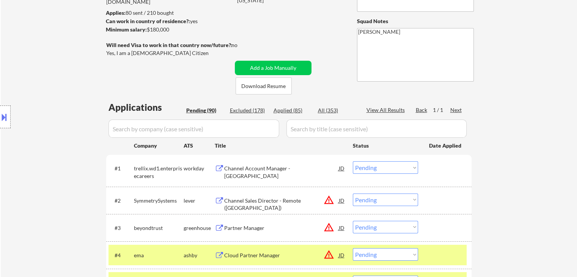
scroll to position [19, 0]
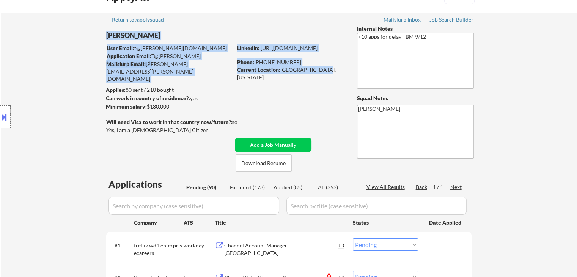
drag, startPoint x: 334, startPoint y: 73, endPoint x: 233, endPoint y: 57, distance: 102.6
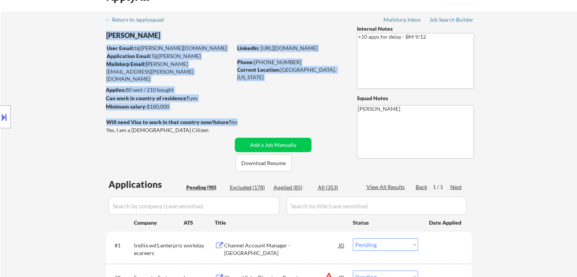
drag, startPoint x: 241, startPoint y: 125, endPoint x: 164, endPoint y: 115, distance: 77.7
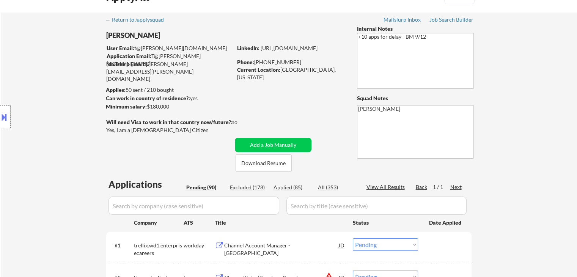
drag, startPoint x: 393, startPoint y: 116, endPoint x: 380, endPoint y: 117, distance: 13.0
click at [380, 117] on textarea "[PERSON_NAME]" at bounding box center [415, 132] width 117 height 54
click at [405, 47] on textarea "+10 apps for delay - BM 9/12" at bounding box center [415, 61] width 117 height 56
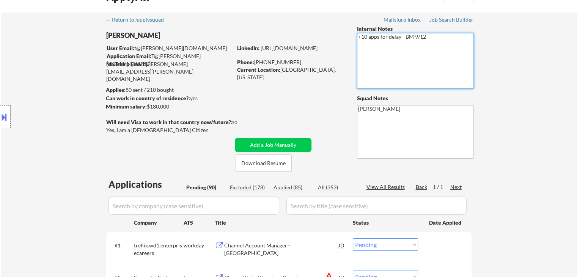
drag, startPoint x: 403, startPoint y: 36, endPoint x: 433, endPoint y: 35, distance: 30.0
click at [433, 35] on textarea "+10 apps for delay - BM 9/12" at bounding box center [415, 61] width 117 height 56
click at [431, 43] on textarea "+10 apps for delay - BM 9/12" at bounding box center [415, 61] width 117 height 56
drag, startPoint x: 409, startPoint y: 39, endPoint x: 418, endPoint y: 35, distance: 9.4
click at [418, 35] on textarea "+10 apps for delay - BM 9/12" at bounding box center [415, 61] width 117 height 56
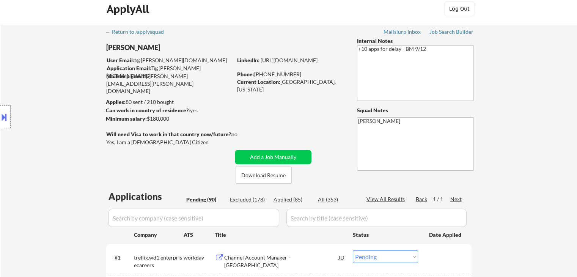
scroll to position [0, 0]
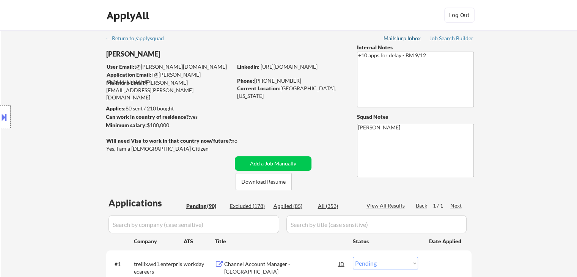
drag, startPoint x: 348, startPoint y: 45, endPoint x: 408, endPoint y: 38, distance: 60.7
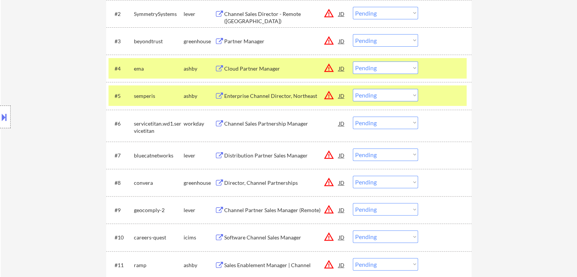
scroll to position [228, 0]
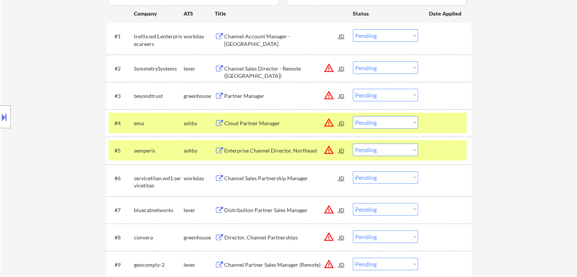
click at [379, 125] on select "Choose an option... Pending Applied Excluded (Questions) Excluded (Expired) Exc…" at bounding box center [385, 122] width 65 height 13
click at [353, 116] on select "Choose an option... Pending Applied Excluded (Questions) Excluded (Expired) Exc…" at bounding box center [385, 122] width 65 height 13
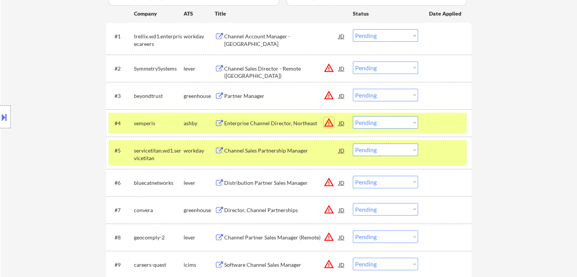
click at [332, 125] on button "warning_amber" at bounding box center [329, 122] width 11 height 11
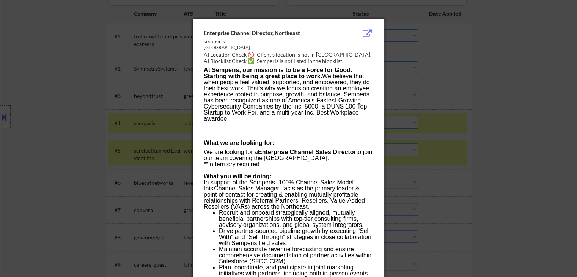
click at [510, 60] on div at bounding box center [288, 138] width 577 height 277
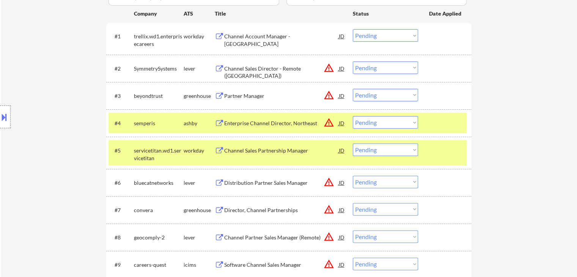
click at [251, 122] on div "Enterprise Channel Director, Northeast" at bounding box center [281, 124] width 115 height 8
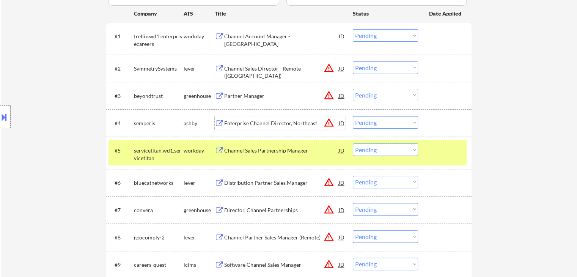
click at [47, 70] on div "Location Inclusions: [GEOGRAPHIC_DATA], [GEOGRAPHIC_DATA] [GEOGRAPHIC_DATA], [G…" at bounding box center [68, 117] width 136 height 141
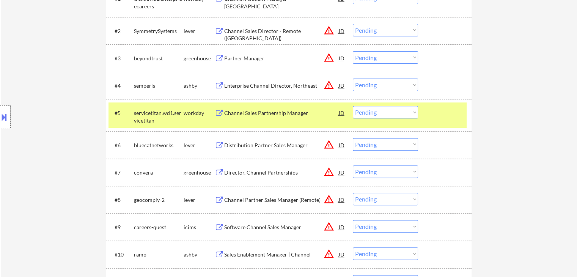
scroll to position [266, 0]
click at [378, 85] on select "Choose an option... Pending Applied Excluded (Questions) Excluded (Expired) Exc…" at bounding box center [385, 84] width 65 height 13
click at [353, 78] on select "Choose an option... Pending Applied Excluded (Questions) Excluded (Expired) Exc…" at bounding box center [385, 84] width 65 height 13
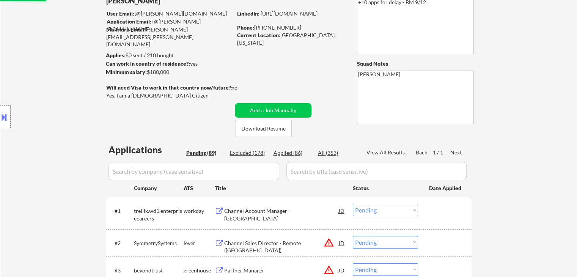
scroll to position [76, 0]
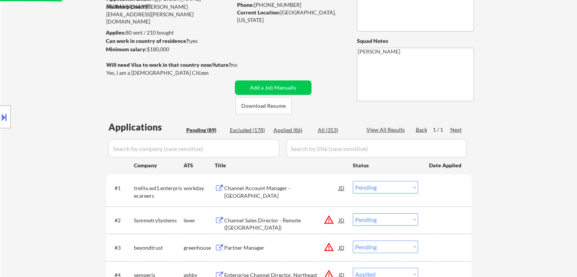
select select ""pending""
click at [91, 118] on div "Location Inclusions: [GEOGRAPHIC_DATA], [GEOGRAPHIC_DATA] [GEOGRAPHIC_DATA], [G…" at bounding box center [68, 117] width 136 height 141
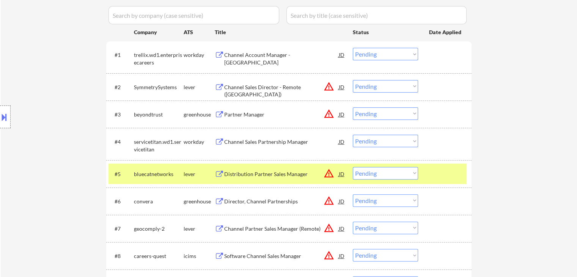
scroll to position [228, 0]
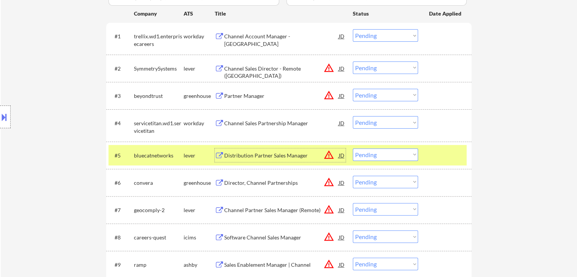
click at [251, 154] on div "Distribution Partner Sales Manager" at bounding box center [281, 156] width 115 height 8
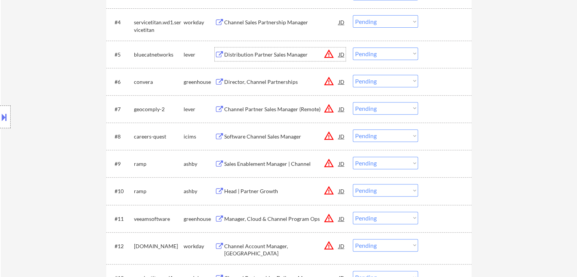
scroll to position [342, 0]
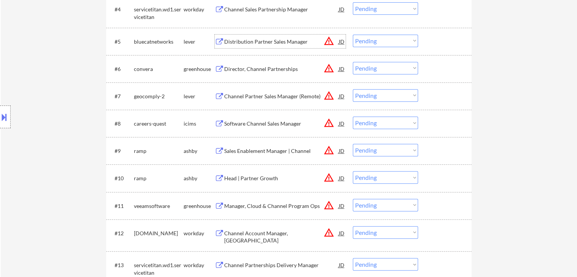
click at [331, 69] on button "warning_amber" at bounding box center [329, 68] width 11 height 11
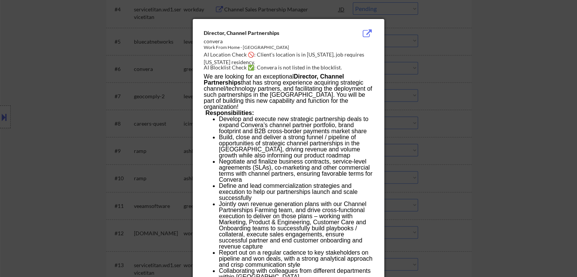
click at [447, 66] on div at bounding box center [288, 138] width 577 height 277
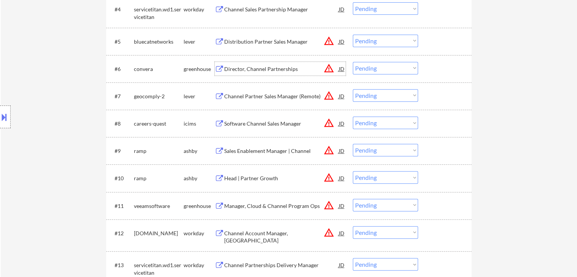
drag, startPoint x: 272, startPoint y: 68, endPoint x: 243, endPoint y: 84, distance: 33.1
click at [272, 68] on div "Director, Channel Partnerships" at bounding box center [281, 69] width 115 height 8
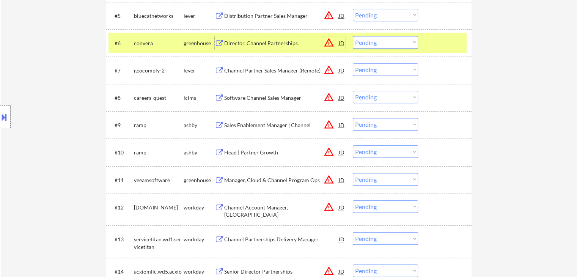
scroll to position [380, 0]
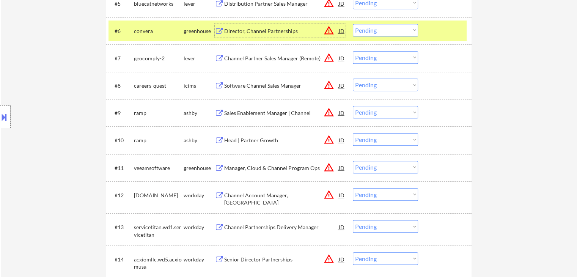
click at [264, 113] on div "Sales Enablement Manager | Channel" at bounding box center [281, 113] width 115 height 8
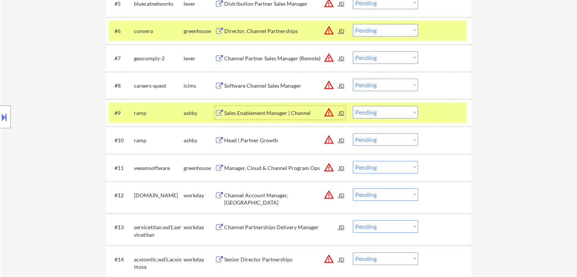
click at [257, 137] on div "Head | Partner Growth" at bounding box center [281, 141] width 115 height 8
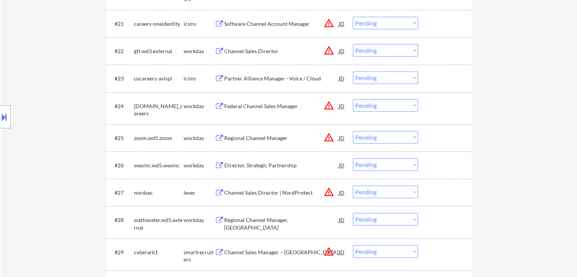
scroll to position [873, 0]
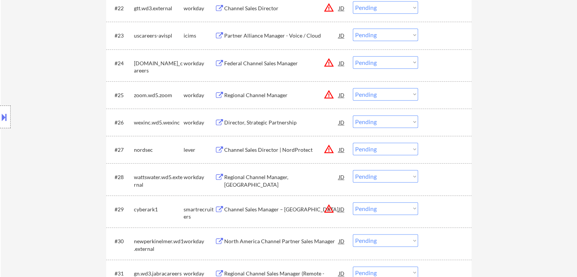
click at [273, 151] on div "Channel Sales Director | NordProtect" at bounding box center [281, 150] width 115 height 8
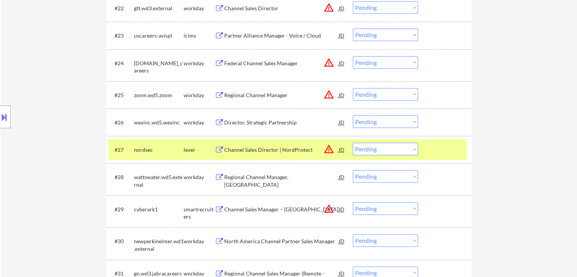
click at [329, 151] on button "warning_amber" at bounding box center [329, 149] width 11 height 11
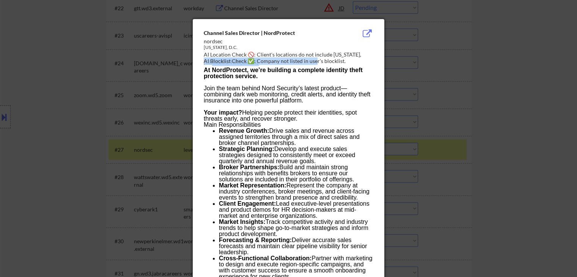
drag, startPoint x: 369, startPoint y: 53, endPoint x: 319, endPoint y: 54, distance: 49.7
click at [316, 59] on div "Channel Sales Director | NordProtect nordsec Washington, D.C. AI Location Check…" at bounding box center [290, 47] width 173 height 36
click at [482, 95] on div at bounding box center [288, 138] width 577 height 277
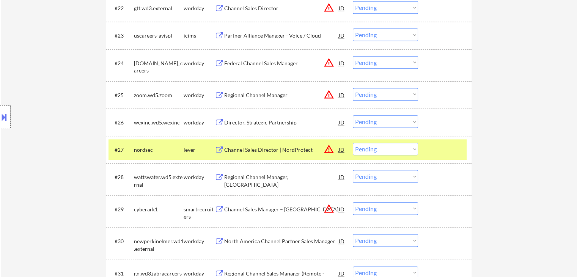
click at [367, 149] on select "Choose an option... Pending Applied Excluded (Questions) Excluded (Expired) Exc…" at bounding box center [385, 149] width 65 height 13
click at [353, 143] on select "Choose an option... Pending Applied Excluded (Questions) Excluded (Expired) Exc…" at bounding box center [385, 149] width 65 height 13
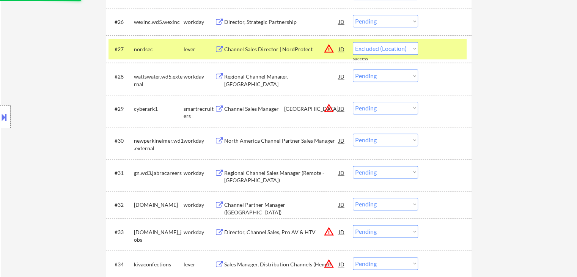
scroll to position [987, 0]
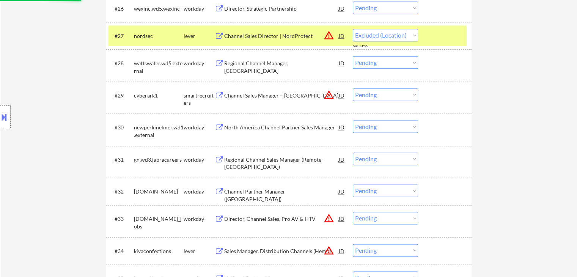
select select ""pending""
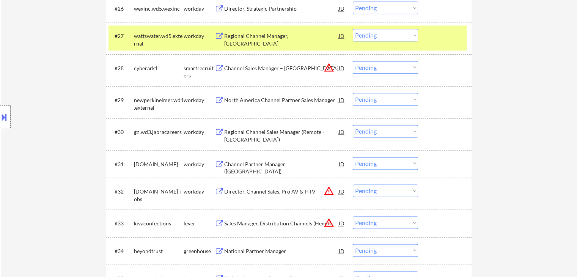
scroll to position [1025, 0]
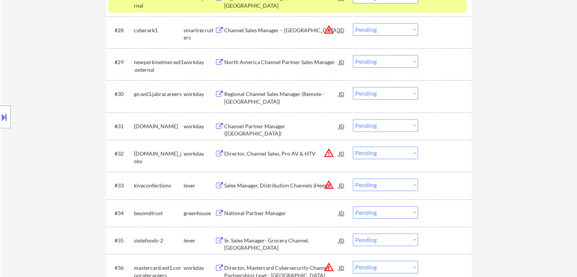
click at [264, 186] on div "Sales Manager, Distribution Channels (Hemp)" at bounding box center [281, 186] width 115 height 8
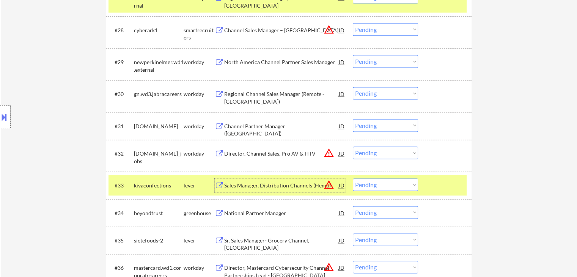
click at [393, 188] on select "Choose an option... Pending Applied Excluded (Questions) Excluded (Expired) Exc…" at bounding box center [385, 184] width 65 height 13
click at [353, 178] on select "Choose an option... Pending Applied Excluded (Questions) Excluded (Expired) Exc…" at bounding box center [385, 184] width 65 height 13
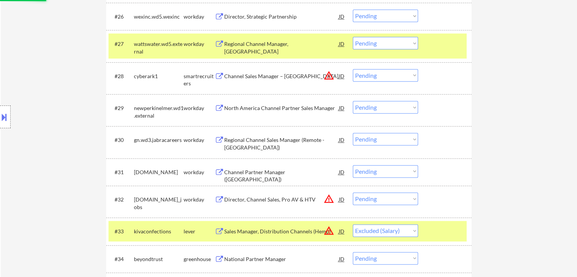
scroll to position [949, 0]
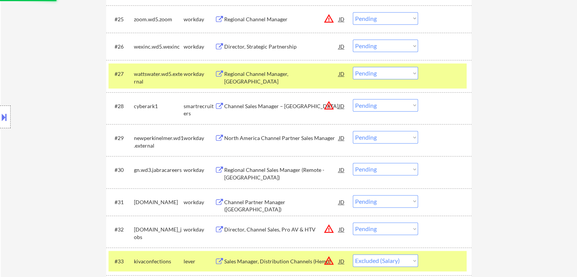
click at [459, 77] on div at bounding box center [445, 74] width 33 height 14
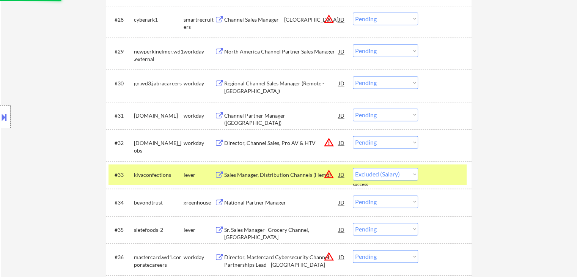
scroll to position [1063, 0]
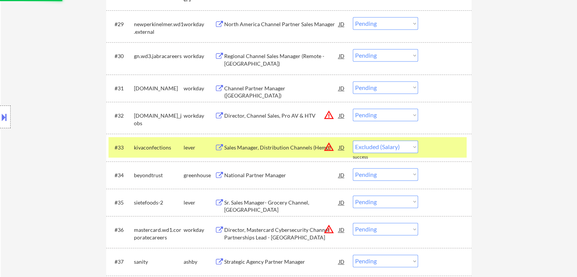
select select ""pending""
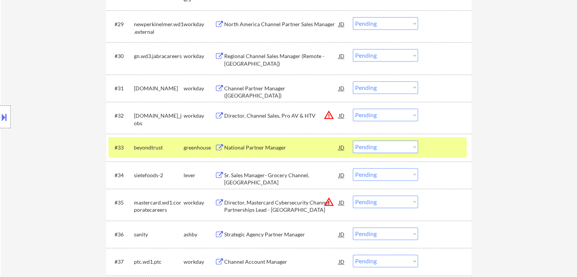
click at [440, 149] on div at bounding box center [445, 147] width 33 height 14
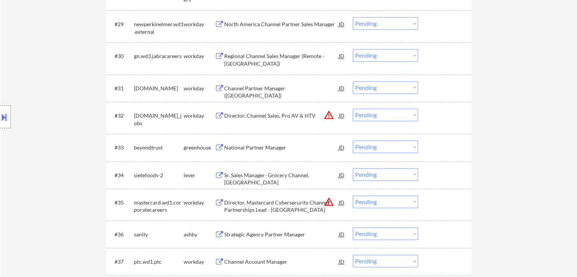
scroll to position [1101, 0]
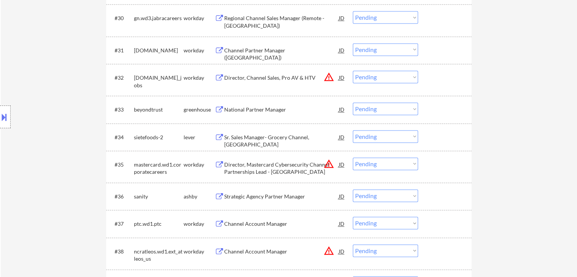
click at [287, 197] on div "Strategic Agency Partner Manager" at bounding box center [281, 197] width 115 height 8
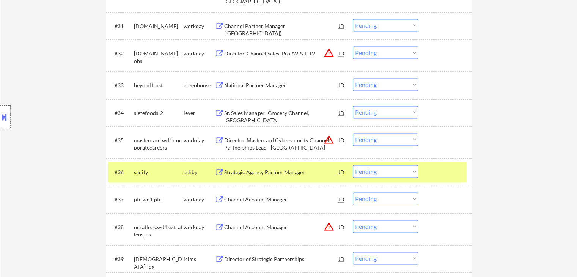
scroll to position [1139, 0]
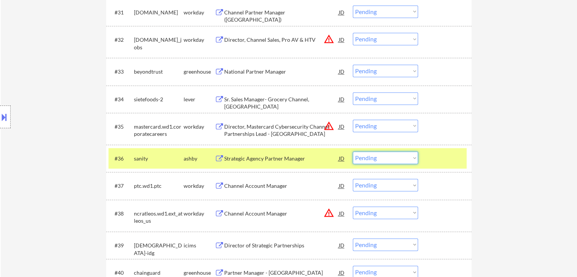
click at [387, 158] on select "Choose an option... Pending Applied Excluded (Questions) Excluded (Expired) Exc…" at bounding box center [385, 157] width 65 height 13
click at [353, 151] on select "Choose an option... Pending Applied Excluded (Questions) Excluded (Expired) Exc…" at bounding box center [385, 157] width 65 height 13
select select ""pending""
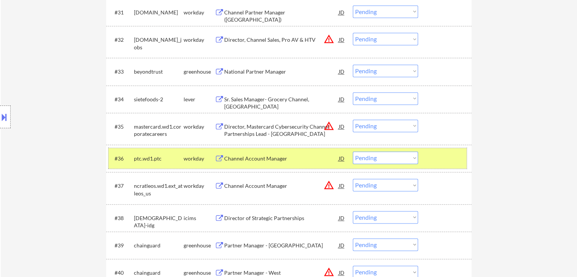
click at [456, 160] on div at bounding box center [445, 158] width 33 height 14
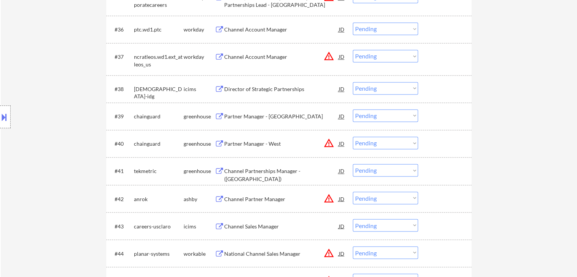
scroll to position [1329, 0]
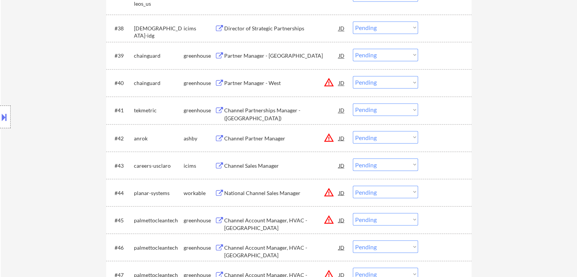
click at [331, 139] on button "warning_amber" at bounding box center [329, 137] width 11 height 11
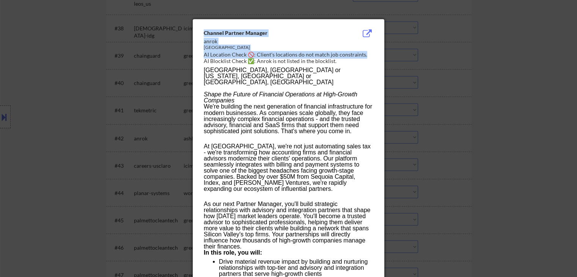
drag, startPoint x: 359, startPoint y: 54, endPoint x: 203, endPoint y: 49, distance: 155.7
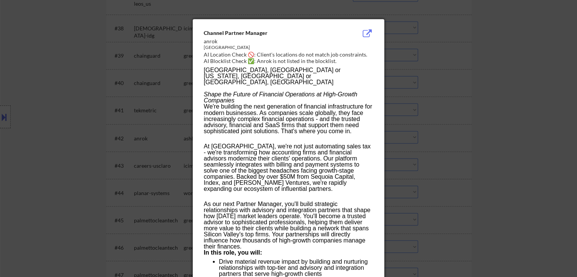
click at [539, 120] on div at bounding box center [288, 138] width 577 height 277
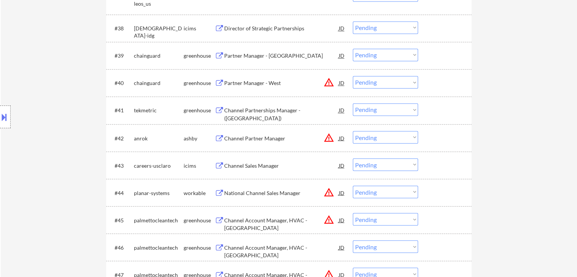
click at [261, 137] on div "Channel Partner Manager" at bounding box center [281, 138] width 115 height 8
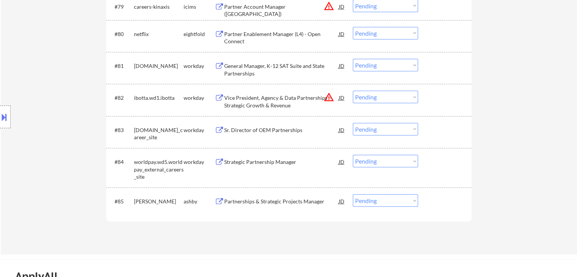
scroll to position [2657, 0]
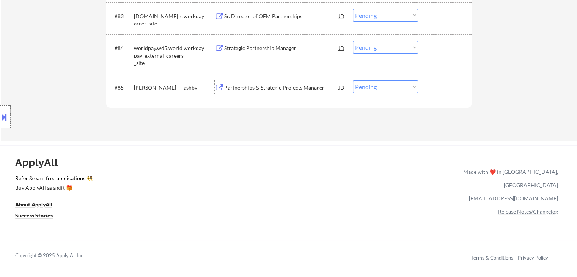
click at [272, 86] on div "Partnerships & Strategic Projects Manager" at bounding box center [281, 88] width 115 height 8
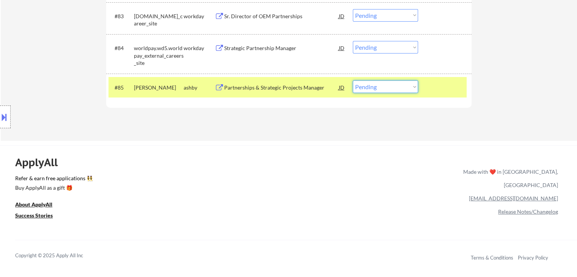
click at [371, 89] on select "Choose an option... Pending Applied Excluded (Questions) Excluded (Expired) Exc…" at bounding box center [385, 86] width 65 height 13
select select ""excluded__location_""
click at [353, 81] on select "Choose an option... Pending Applied Excluded (Questions) Excluded (Expired) Exc…" at bounding box center [385, 86] width 65 height 13
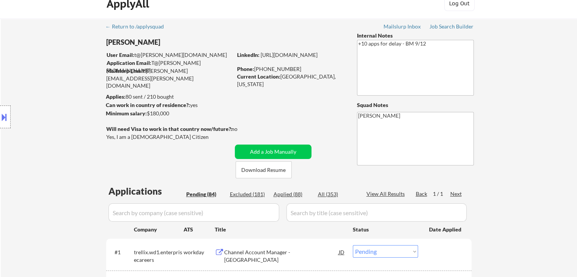
scroll to position [0, 0]
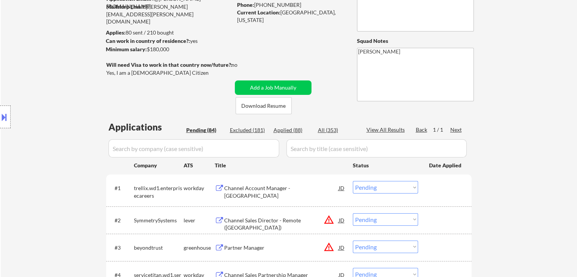
click at [22, 140] on div "Location Inclusions: [GEOGRAPHIC_DATA], [GEOGRAPHIC_DATA] [GEOGRAPHIC_DATA], [G…" at bounding box center [68, 117] width 136 height 141
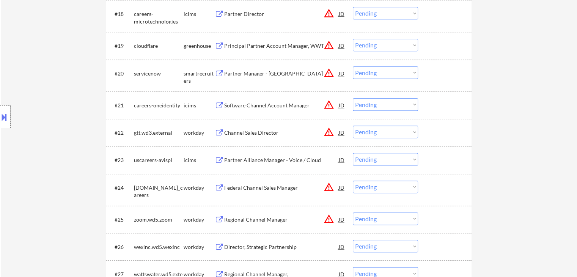
scroll to position [721, 0]
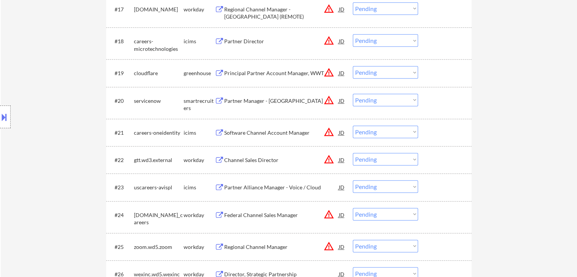
click at [332, 73] on button "warning_amber" at bounding box center [329, 72] width 11 height 11
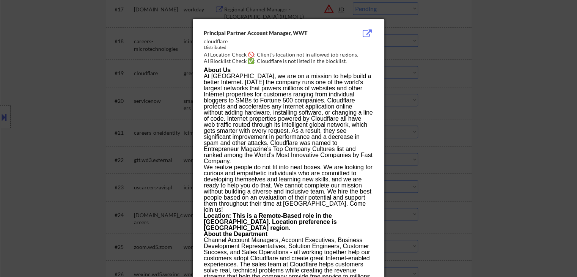
click at [515, 108] on div at bounding box center [288, 138] width 577 height 277
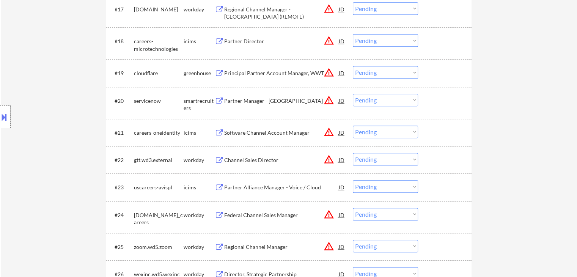
click at [269, 69] on div "Principal Partner Account Manager, WWT" at bounding box center [281, 73] width 115 height 14
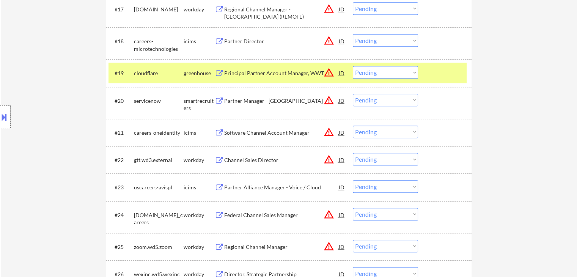
click at [386, 73] on select "Choose an option... Pending Applied Excluded (Questions) Excluded (Expired) Exc…" at bounding box center [385, 72] width 65 height 13
click at [353, 66] on select "Choose an option... Pending Applied Excluded (Questions) Excluded (Expired) Exc…" at bounding box center [385, 72] width 65 height 13
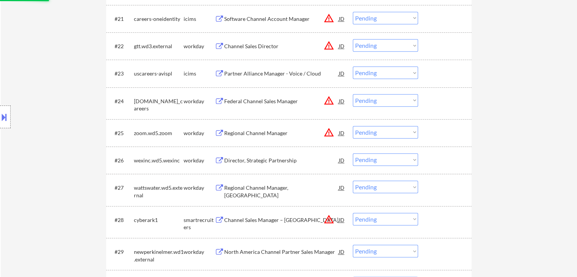
click at [29, 148] on div "Location Inclusions: [GEOGRAPHIC_DATA], [GEOGRAPHIC_DATA] [GEOGRAPHIC_DATA], [G…" at bounding box center [68, 117] width 136 height 141
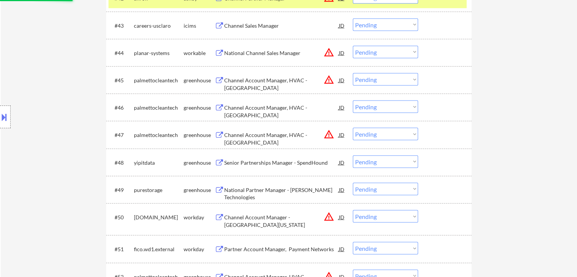
select select ""pending""
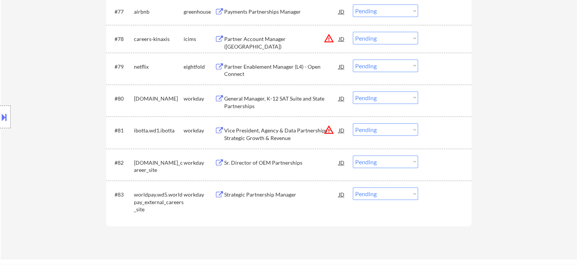
scroll to position [2543, 0]
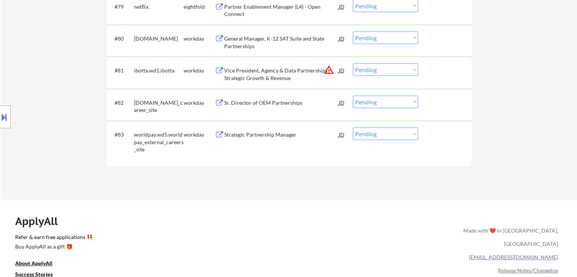
click at [67, 173] on div "Location Inclusions: [GEOGRAPHIC_DATA], [GEOGRAPHIC_DATA] [GEOGRAPHIC_DATA], [G…" at bounding box center [68, 117] width 136 height 141
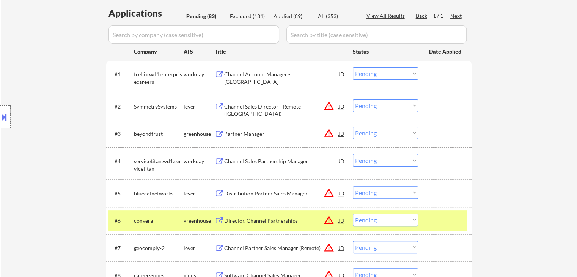
click at [71, 102] on div "Location Inclusions: [GEOGRAPHIC_DATA], [GEOGRAPHIC_DATA] [GEOGRAPHIC_DATA], [G…" at bounding box center [68, 117] width 136 height 141
click at [54, 114] on div "Location Inclusions: [GEOGRAPHIC_DATA], [GEOGRAPHIC_DATA] [GEOGRAPHIC_DATA], [G…" at bounding box center [68, 117] width 136 height 141
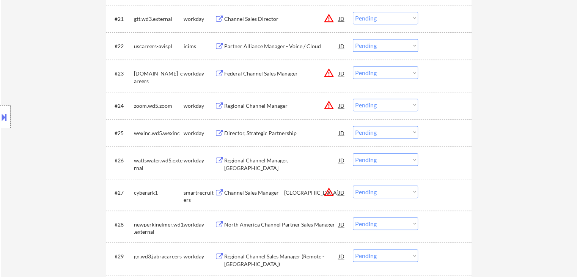
scroll to position [911, 0]
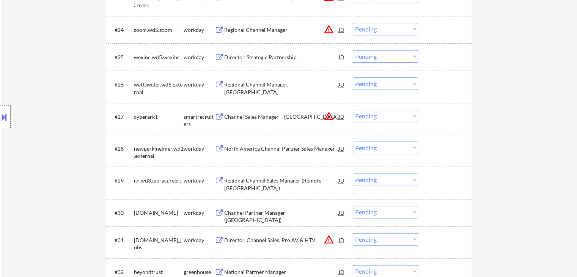
click at [44, 127] on div "Location Inclusions: [GEOGRAPHIC_DATA], [GEOGRAPHIC_DATA] [GEOGRAPHIC_DATA], [G…" at bounding box center [68, 117] width 136 height 141
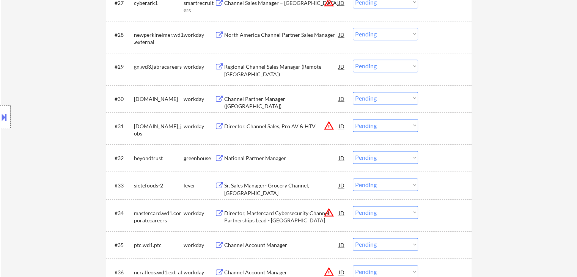
click at [64, 122] on div "Location Inclusions: [GEOGRAPHIC_DATA], [GEOGRAPHIC_DATA] [GEOGRAPHIC_DATA], [G…" at bounding box center [68, 117] width 136 height 141
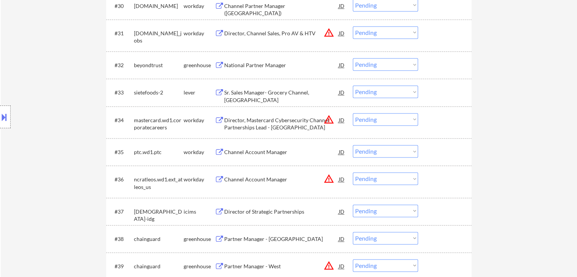
scroll to position [1139, 0]
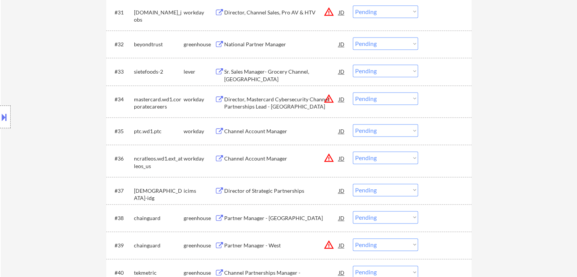
click at [259, 73] on div "Sr. Sales Manager- Grocery Channel, [GEOGRAPHIC_DATA]" at bounding box center [281, 75] width 115 height 15
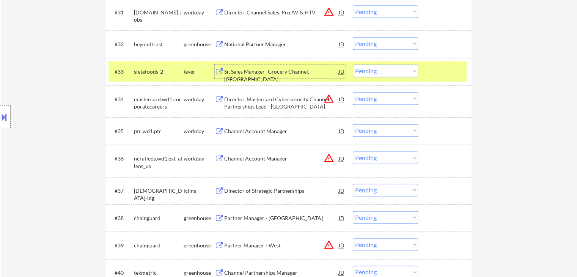
click at [112, 139] on div "Location Inclusions: [GEOGRAPHIC_DATA], [GEOGRAPHIC_DATA] [GEOGRAPHIC_DATA], [G…" at bounding box center [68, 117] width 136 height 141
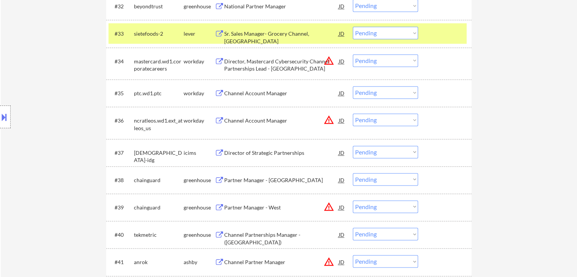
click at [98, 135] on div "Location Inclusions: [GEOGRAPHIC_DATA], [GEOGRAPHIC_DATA] [GEOGRAPHIC_DATA], [G…" at bounding box center [68, 117] width 136 height 141
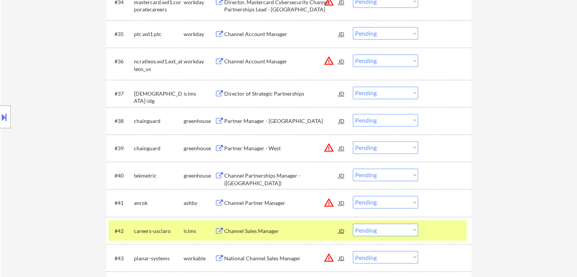
scroll to position [1291, 0]
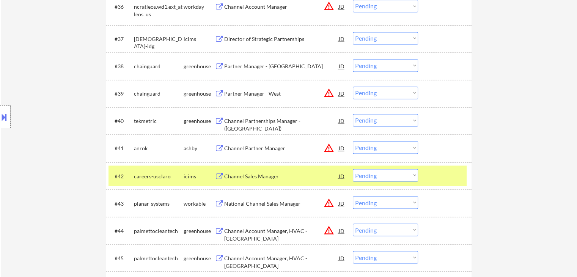
click at [263, 151] on div "Channel Partner Manager" at bounding box center [281, 149] width 115 height 8
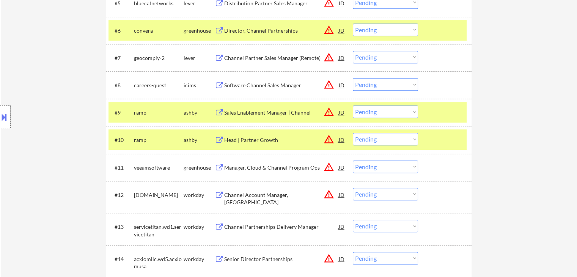
scroll to position [342, 0]
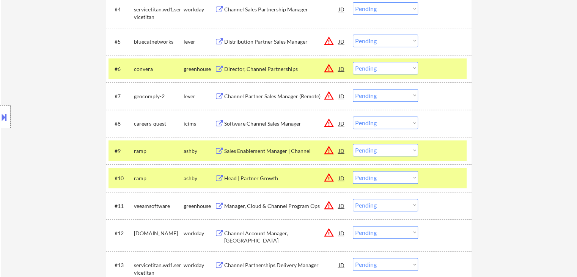
click at [277, 95] on div "Channel Partner Sales Manager (Remote)" at bounding box center [281, 97] width 115 height 8
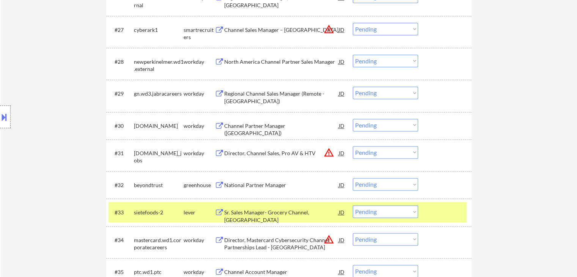
scroll to position [1025, 0]
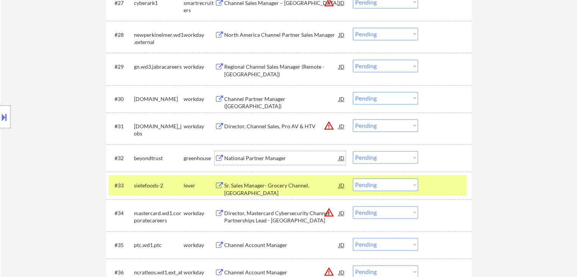
click at [261, 157] on div "National Partner Manager" at bounding box center [281, 158] width 115 height 8
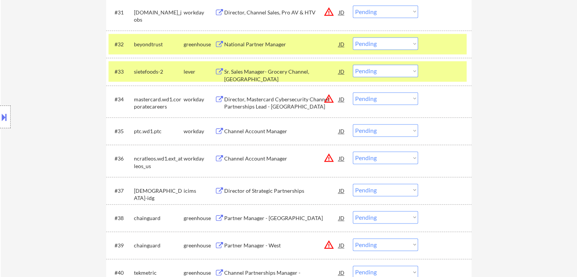
click at [80, 192] on div "← Return to /applysquad Mailslurp Inbox Job Search Builder Thomas Lynch User Em…" at bounding box center [289, 248] width 577 height 2713
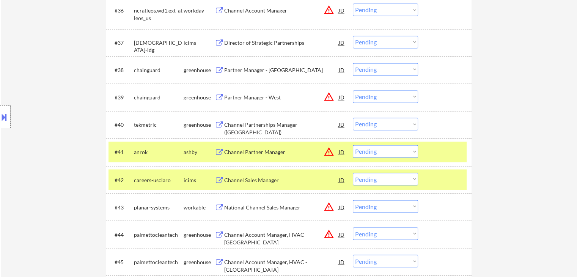
scroll to position [1291, 0]
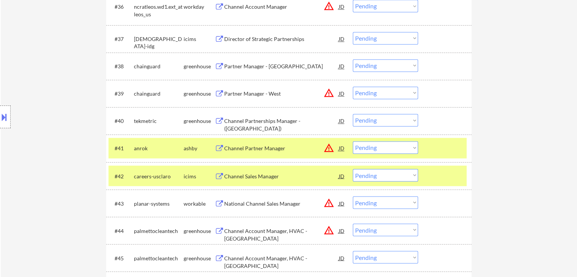
click at [445, 153] on div at bounding box center [445, 148] width 33 height 14
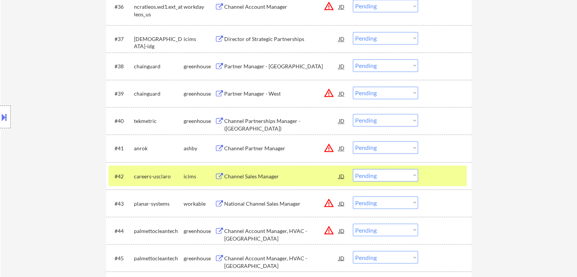
click at [444, 174] on div at bounding box center [445, 176] width 33 height 14
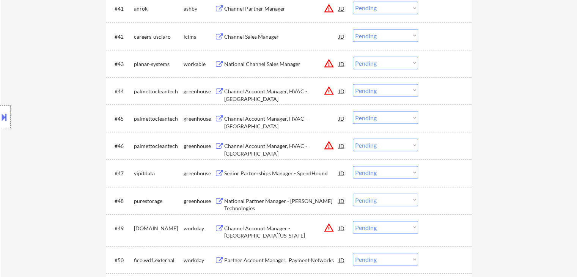
scroll to position [1442, 0]
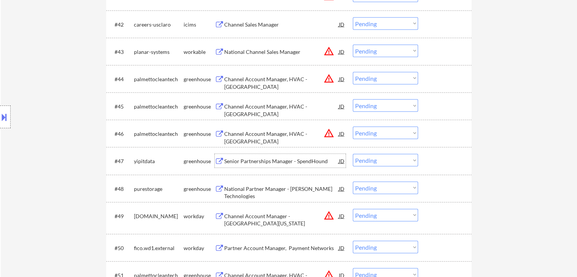
click at [292, 159] on div "Senior Partnerships Manager - SpendHound" at bounding box center [281, 161] width 115 height 8
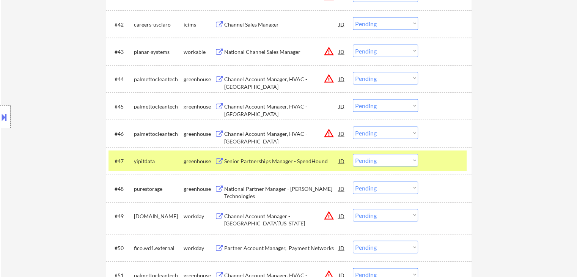
click at [399, 156] on select "Choose an option... Pending Applied Excluded (Questions) Excluded (Expired) Exc…" at bounding box center [385, 160] width 65 height 13
click at [353, 154] on select "Choose an option... Pending Applied Excluded (Questions) Excluded (Expired) Exc…" at bounding box center [385, 160] width 65 height 13
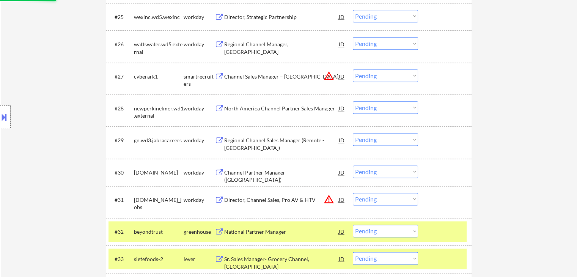
scroll to position [873, 0]
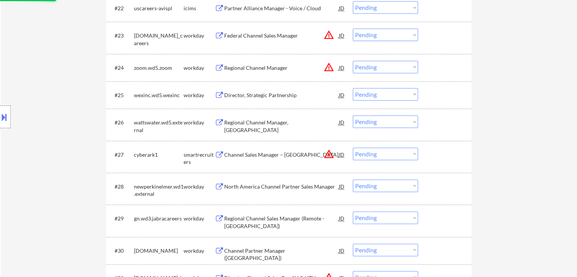
click at [85, 99] on div "Location Inclusions: [GEOGRAPHIC_DATA], [GEOGRAPHIC_DATA] [GEOGRAPHIC_DATA], [G…" at bounding box center [68, 117] width 136 height 141
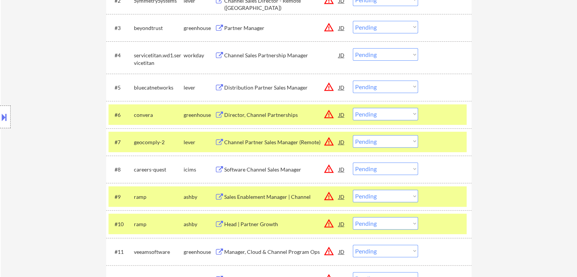
scroll to position [266, 0]
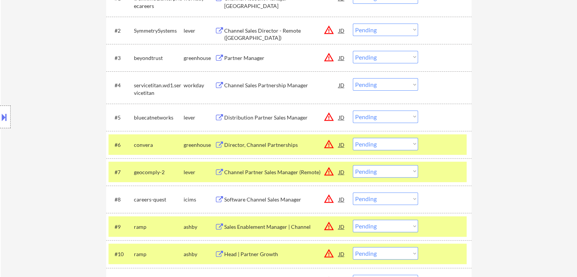
click at [57, 64] on div "Location Inclusions: [GEOGRAPHIC_DATA], [GEOGRAPHIC_DATA] [GEOGRAPHIC_DATA], [G…" at bounding box center [68, 117] width 136 height 141
select select ""pending""
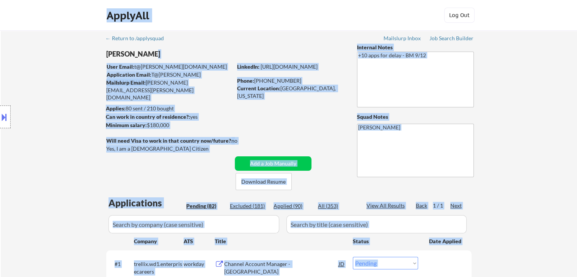
drag, startPoint x: 125, startPoint y: 54, endPoint x: 111, endPoint y: 52, distance: 14.1
click at [111, 52] on body "← Return to /applysquad Mailslurp Inbox Job Search Builder Thomas Lynch User Em…" at bounding box center [288, 138] width 577 height 277
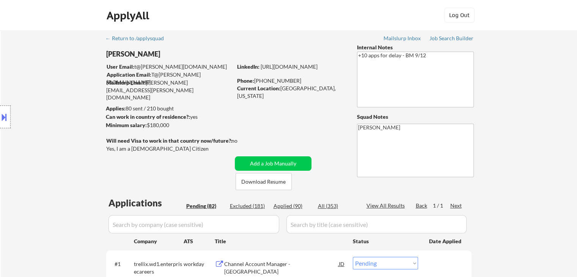
drag, startPoint x: 255, startPoint y: 125, endPoint x: 258, endPoint y: 116, distance: 9.5
click at [70, 119] on div "Location Inclusions: [GEOGRAPHIC_DATA], [GEOGRAPHIC_DATA] [GEOGRAPHIC_DATA], [G…" at bounding box center [68, 117] width 136 height 141
drag, startPoint x: 84, startPoint y: 125, endPoint x: 131, endPoint y: 114, distance: 48.3
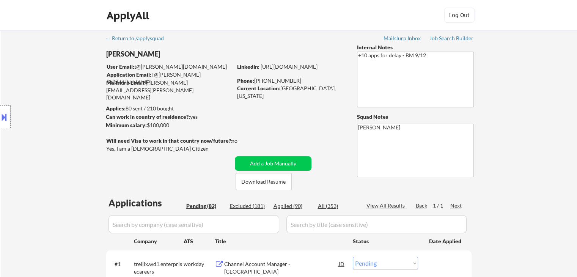
click at [83, 124] on div "Location Inclusions: [GEOGRAPHIC_DATA], [GEOGRAPHIC_DATA] [GEOGRAPHIC_DATA], [G…" at bounding box center [68, 117] width 136 height 141
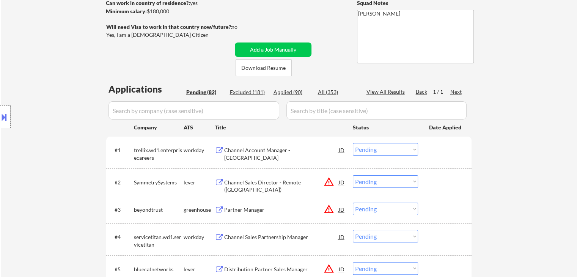
click at [82, 121] on div "Location Inclusions: [GEOGRAPHIC_DATA], [GEOGRAPHIC_DATA] [GEOGRAPHIC_DATA], [G…" at bounding box center [68, 117] width 136 height 141
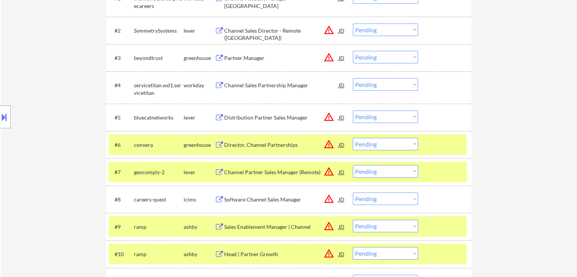
scroll to position [114, 0]
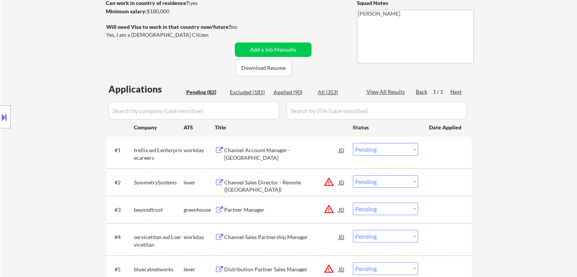
click at [82, 122] on div "Location Inclusions: [GEOGRAPHIC_DATA], [GEOGRAPHIC_DATA] [GEOGRAPHIC_DATA], [G…" at bounding box center [68, 117] width 136 height 141
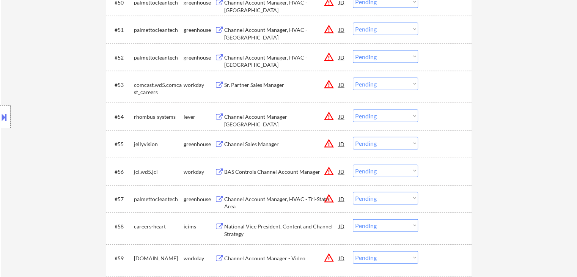
scroll to position [1898, 0]
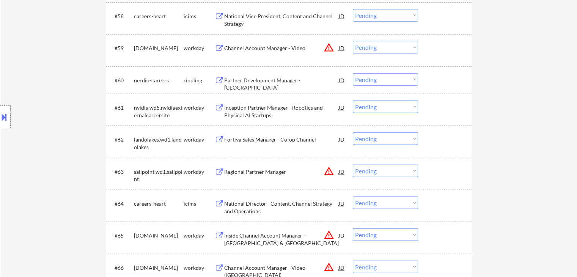
click at [41, 167] on div "Location Inclusions: [GEOGRAPHIC_DATA], [GEOGRAPHIC_DATA] [GEOGRAPHIC_DATA], [G…" at bounding box center [68, 117] width 136 height 141
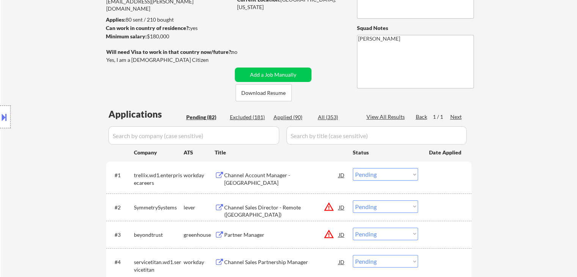
scroll to position [0, 0]
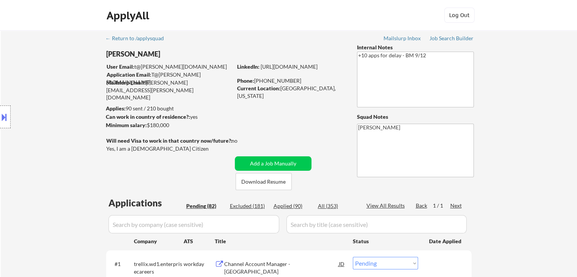
click at [49, 146] on div "Location Inclusions: [GEOGRAPHIC_DATA], [GEOGRAPHIC_DATA] [GEOGRAPHIC_DATA], [G…" at bounding box center [68, 117] width 136 height 141
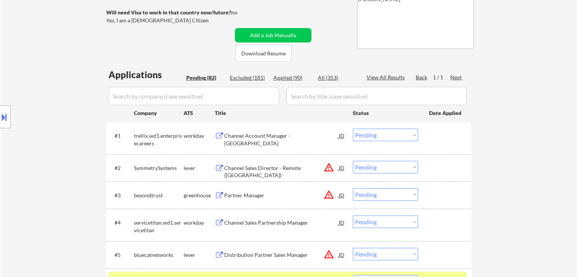
scroll to position [152, 0]
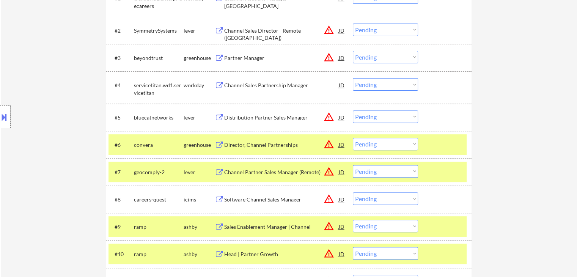
click at [71, 71] on div "Location Inclusions: [GEOGRAPHIC_DATA], [GEOGRAPHIC_DATA] [GEOGRAPHIC_DATA], [G…" at bounding box center [68, 117] width 136 height 141
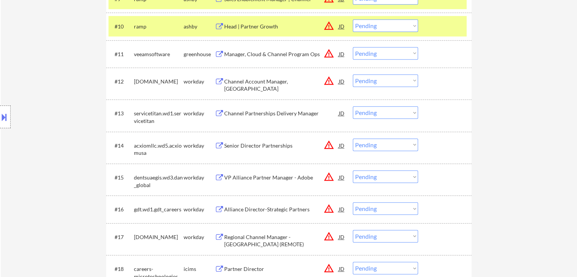
scroll to position [190, 0]
